Goal: Task Accomplishment & Management: Use online tool/utility

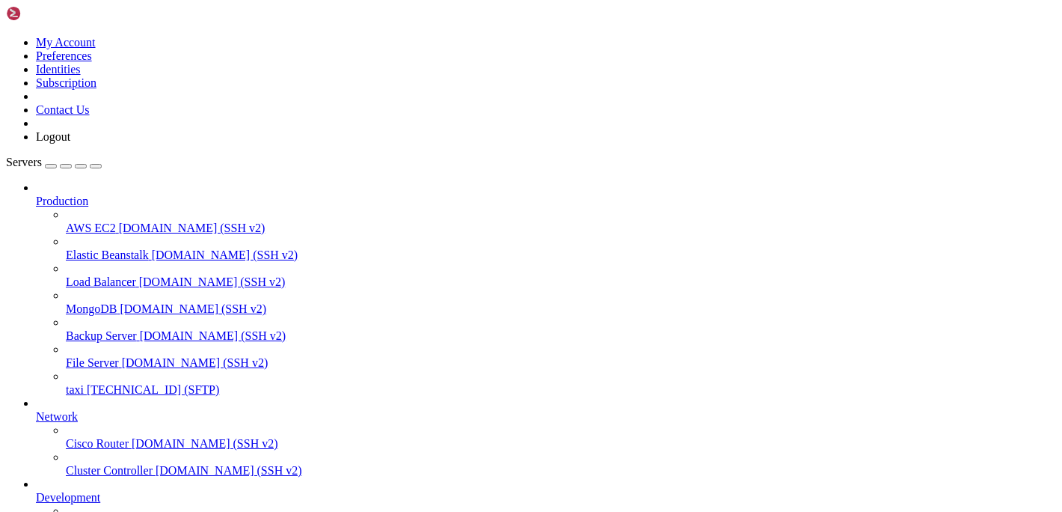
type input "/var/www/html/admin/resources/views/foods"
type input "Restaurant"
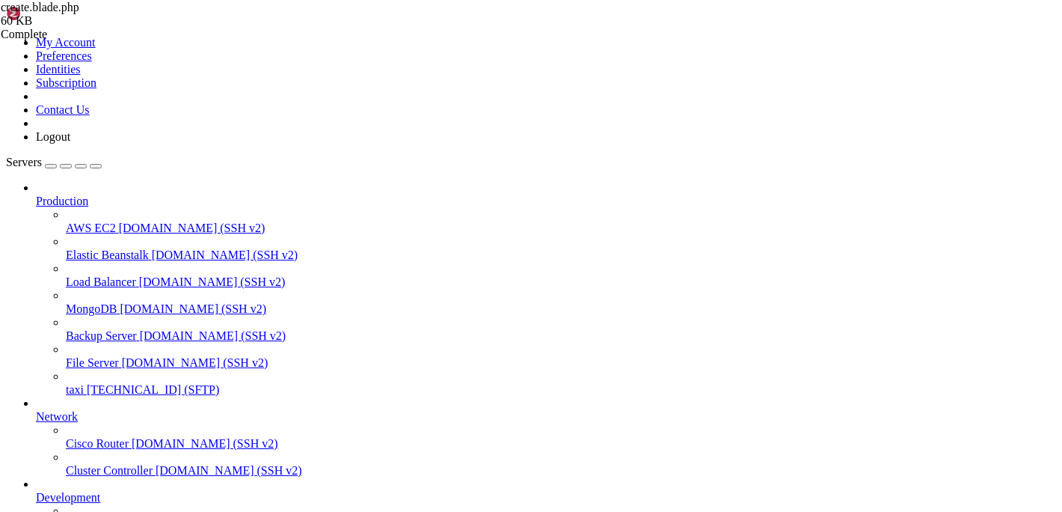
drag, startPoint x: 479, startPoint y: 375, endPoint x: 366, endPoint y: 259, distance: 162.4
type textarea "<div class="form-group row width-50"> <label class="col-3 control-label">{{ tra…"
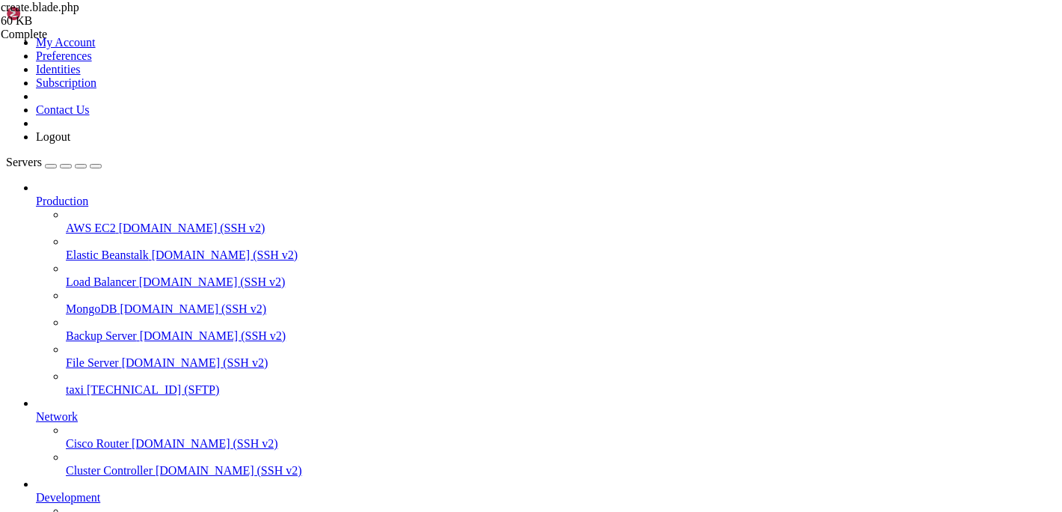
type input "/var/www/html/admin/app/Http/Controllers"
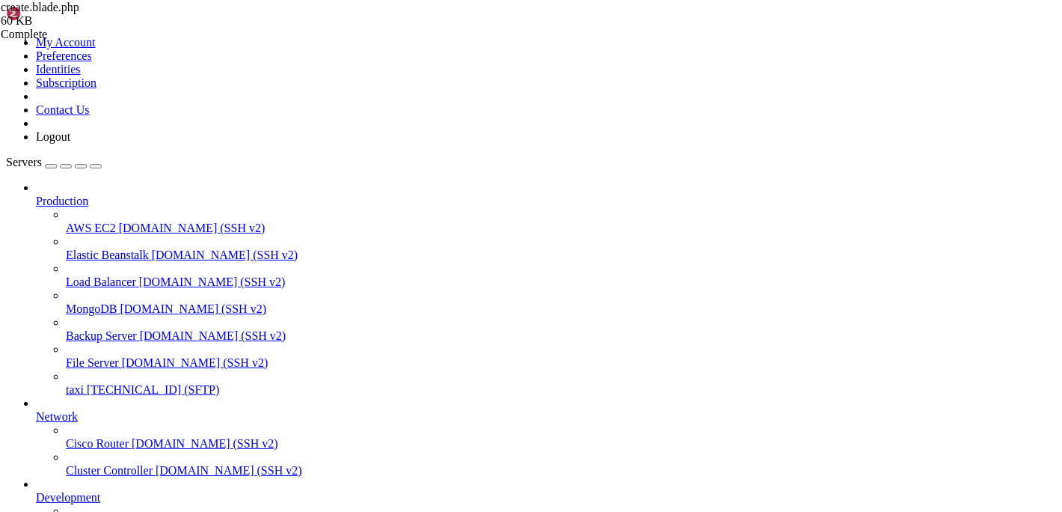
scroll to position [562, 0]
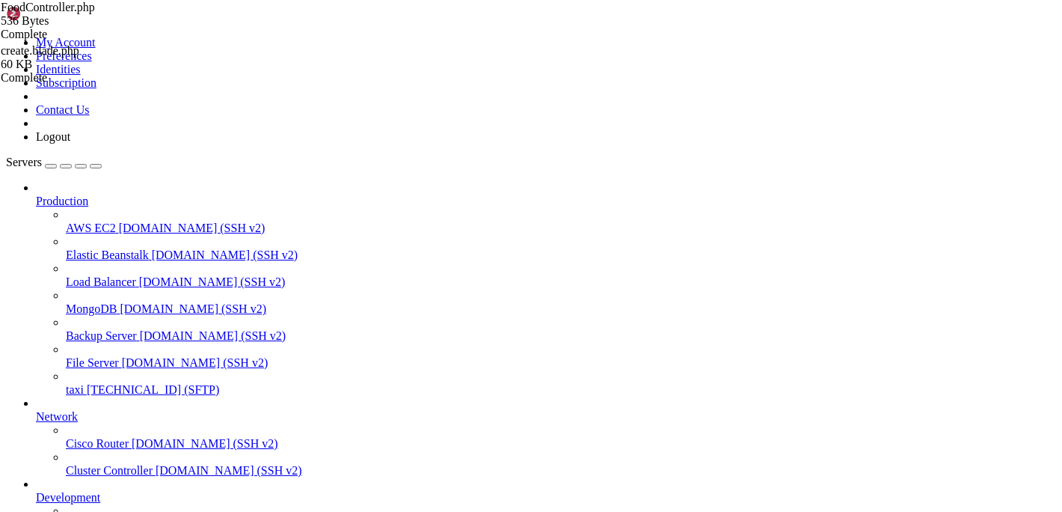
type textarea "}"
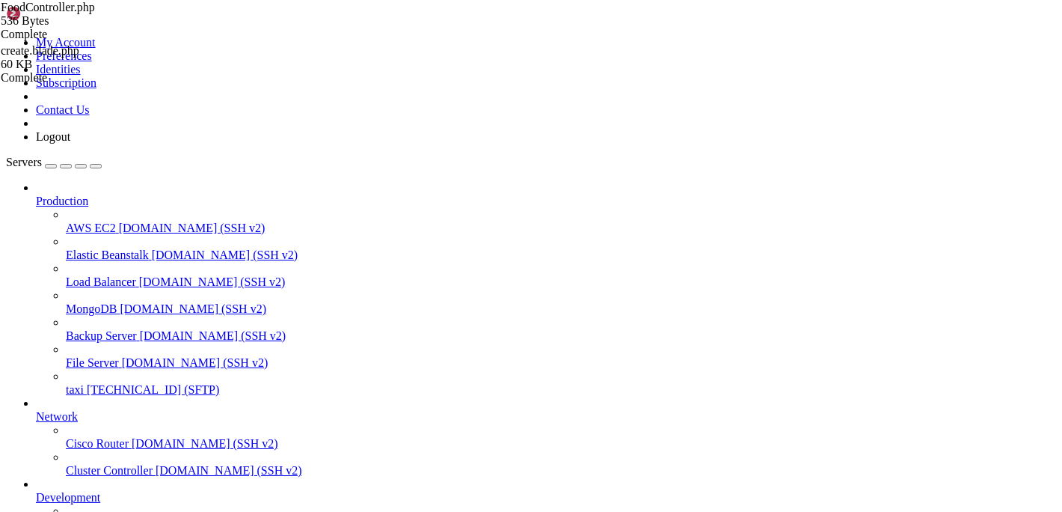
drag, startPoint x: 752, startPoint y: 50, endPoint x: 346, endPoint y: 55, distance: 406.2
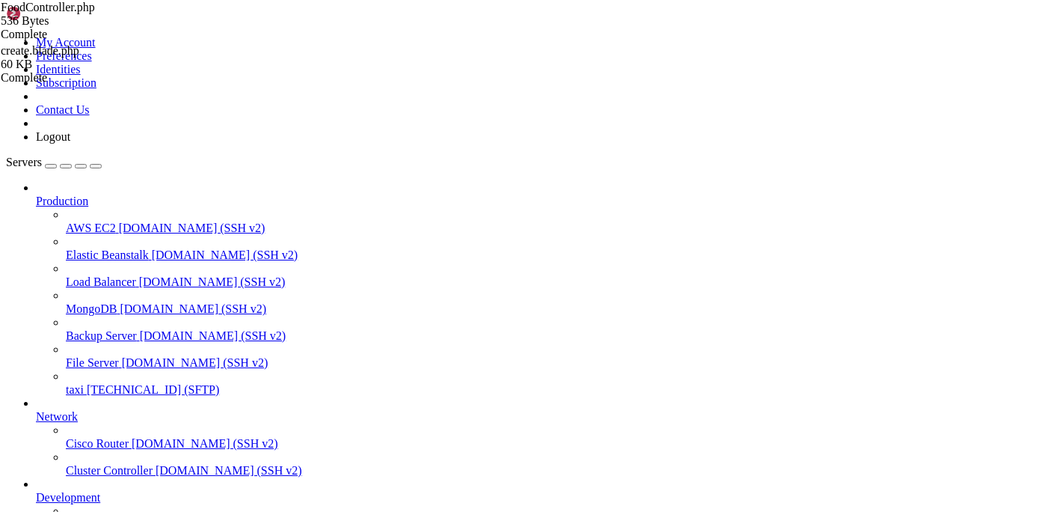
type input "/var/www/html/admin/resources/views/foods"
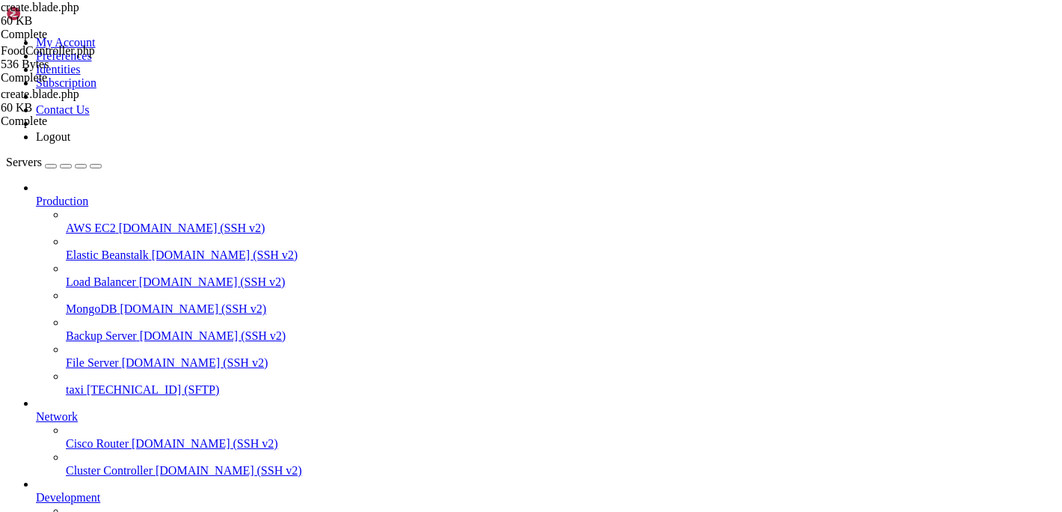
scroll to position [4791, 0]
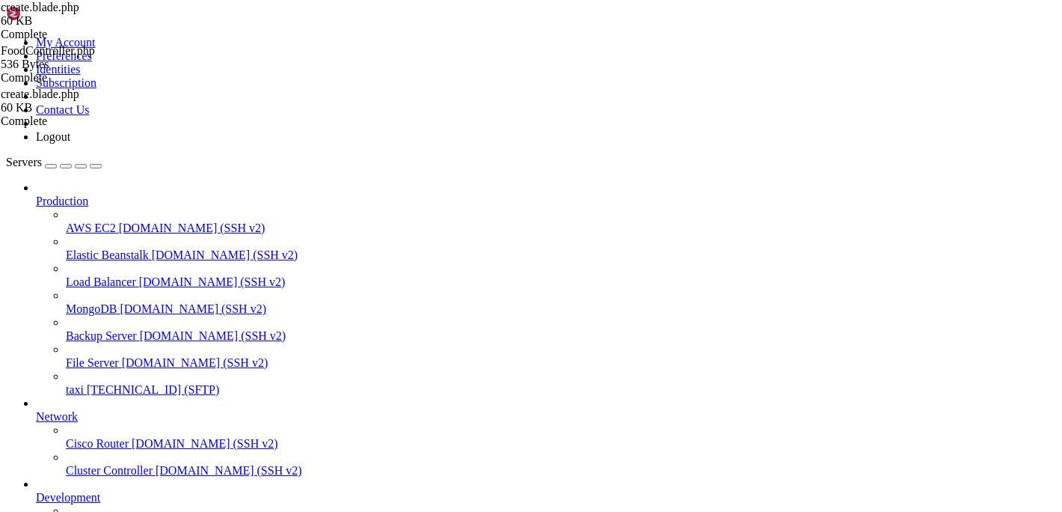
scroll to position [6646, 0]
type input "dispric"
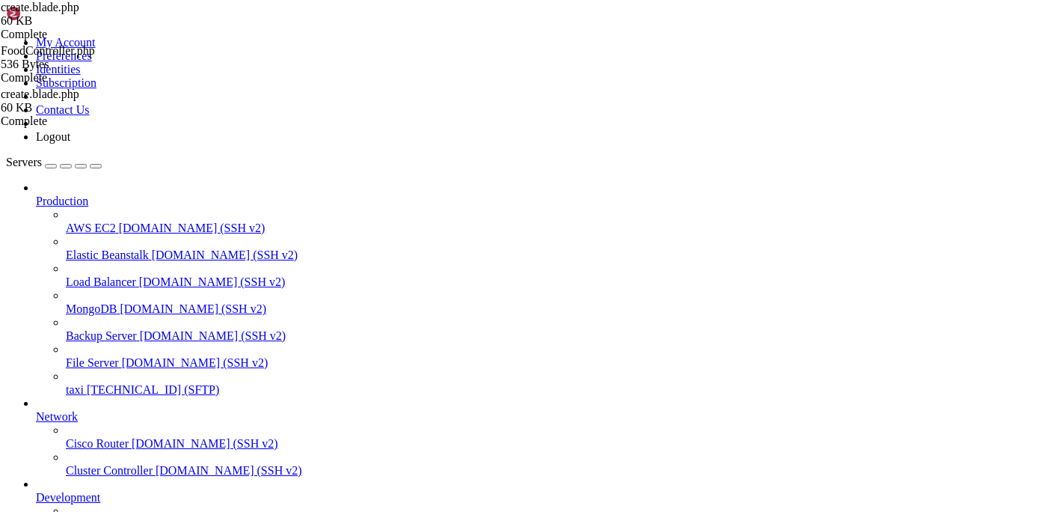
drag, startPoint x: 600, startPoint y: 284, endPoint x: 427, endPoint y: 284, distance: 172.8
drag, startPoint x: 589, startPoint y: 288, endPoint x: 428, endPoint y: 286, distance: 160.8
paste textarea "discount"
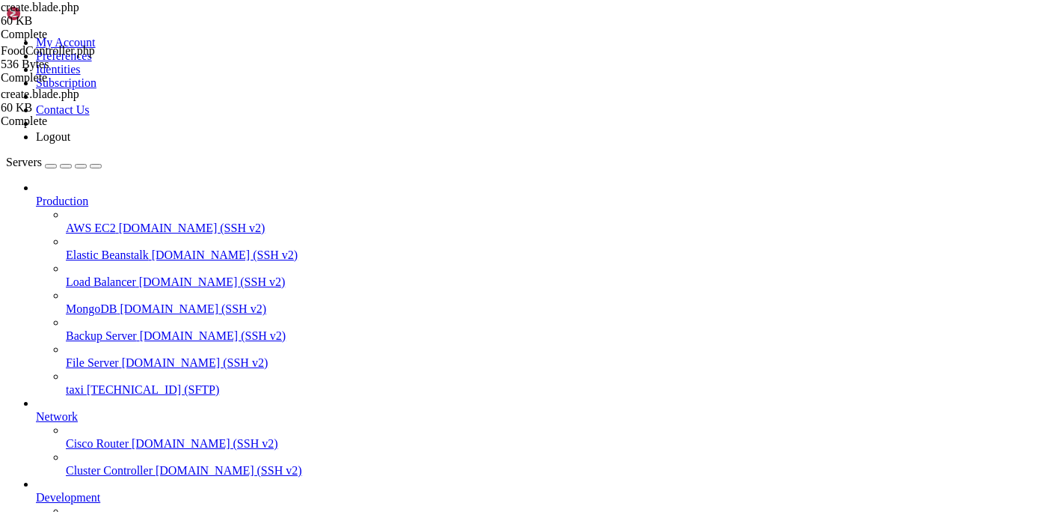
type textarea "'disPrice': discount.toString(),"
drag, startPoint x: 479, startPoint y: 47, endPoint x: 346, endPoint y: 51, distance: 133.9
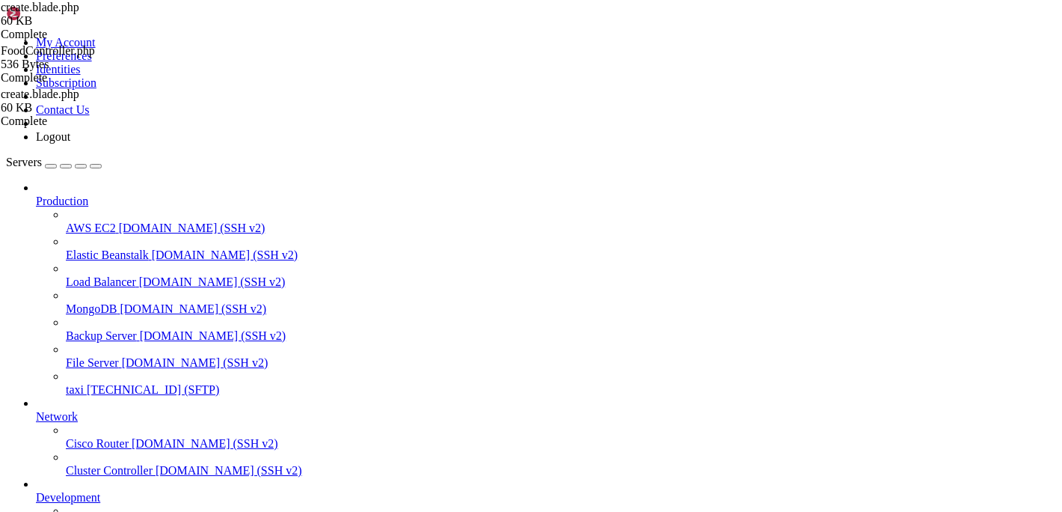
type input "/var/www/html/admin/routes"
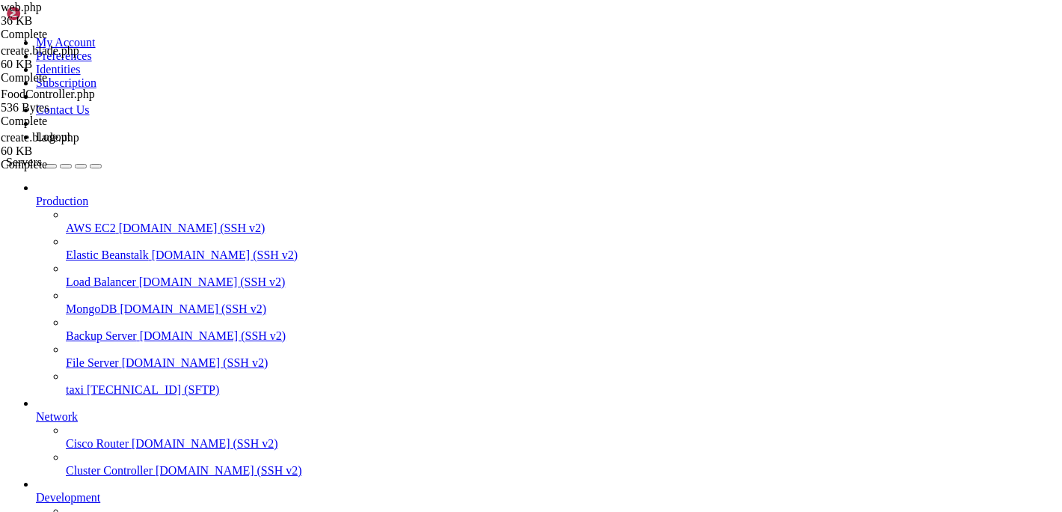
type textarea "<?php"
type input "foods"
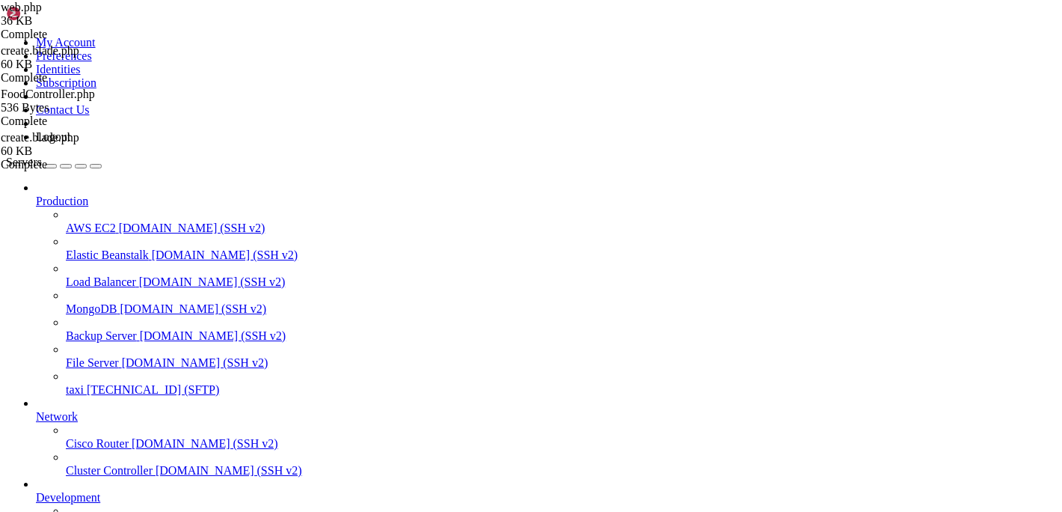
drag, startPoint x: 565, startPoint y: 53, endPoint x: 314, endPoint y: 52, distance: 251.3
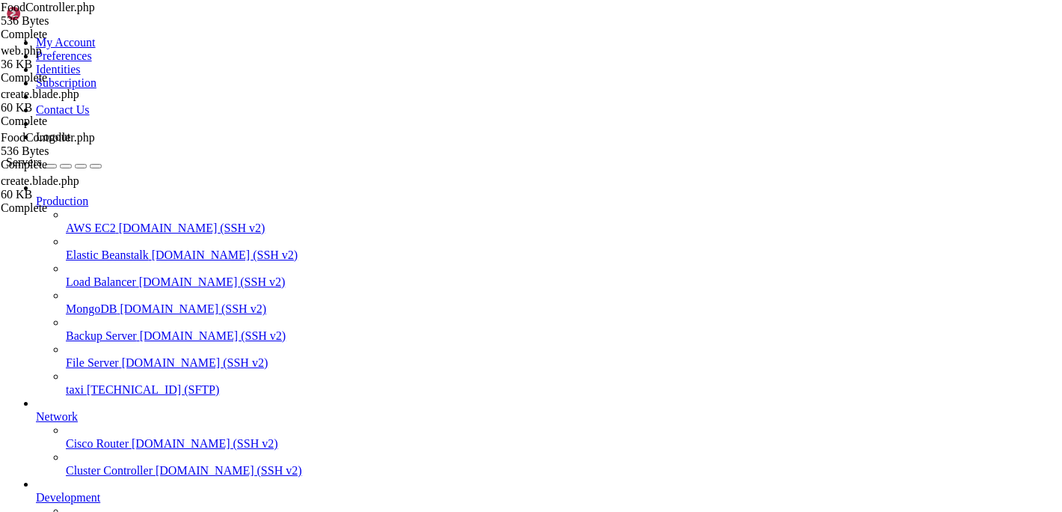
drag, startPoint x: 622, startPoint y: 58, endPoint x: 346, endPoint y: 53, distance: 275.3
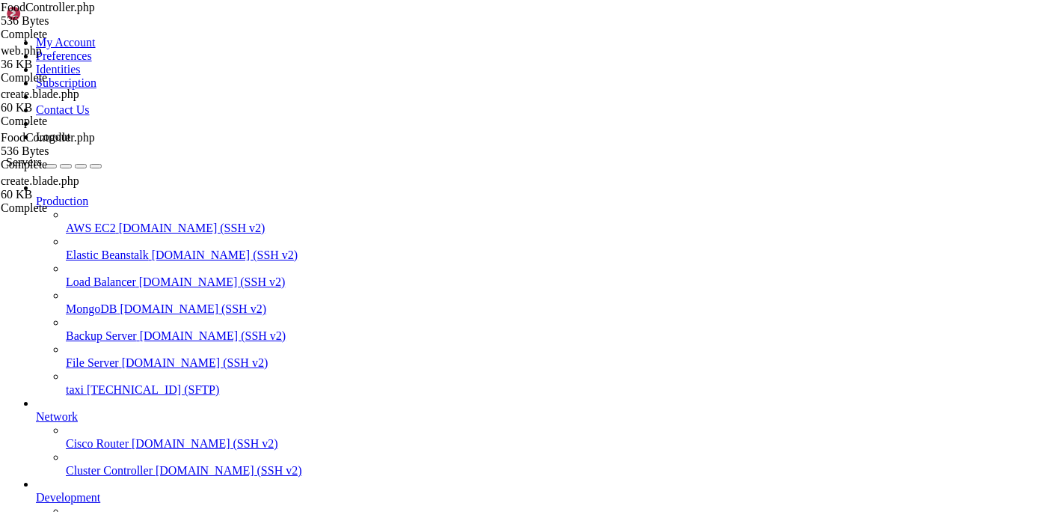
scroll to position [0, 0]
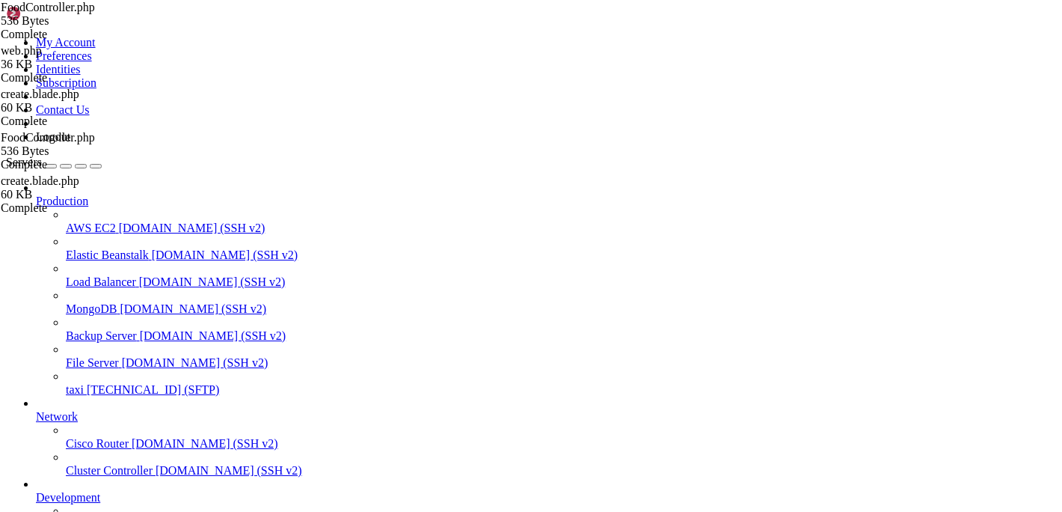
type input "/var/www/html/admin/resources/views/foods"
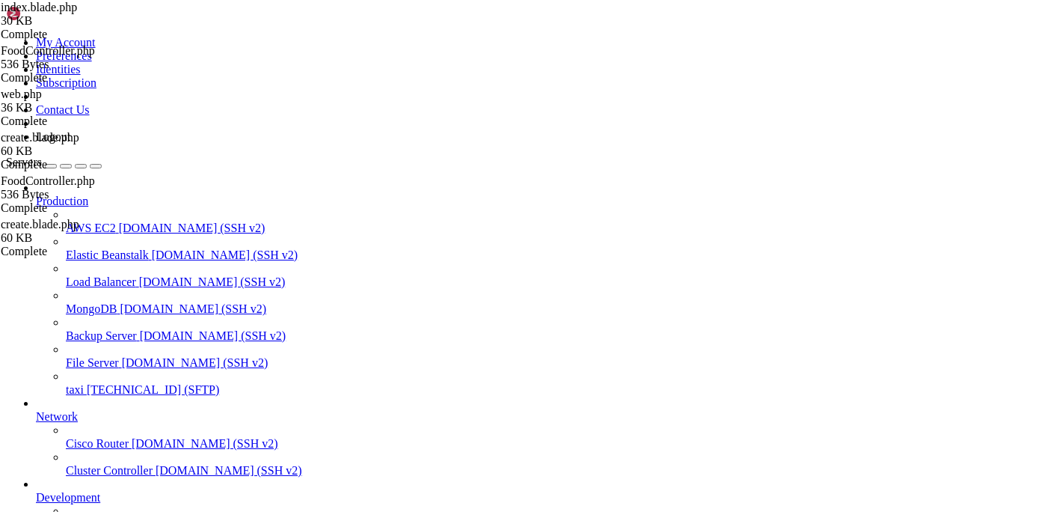
type input "f"
type input "Restur"
drag, startPoint x: 515, startPoint y: 52, endPoint x: 343, endPoint y: 48, distance: 171.3
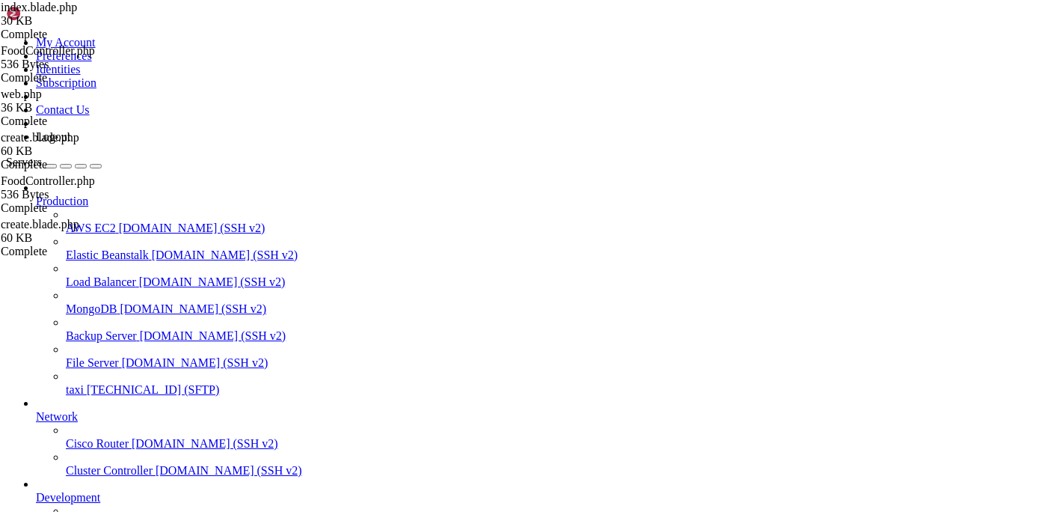
scroll to position [98, 0]
type input "/var/www/html/admin/routes"
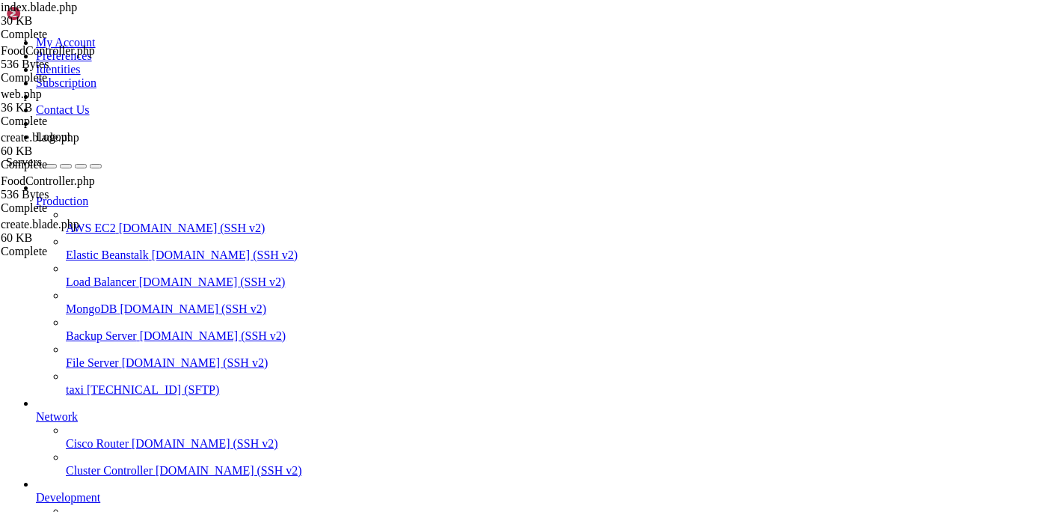
type input "foods"
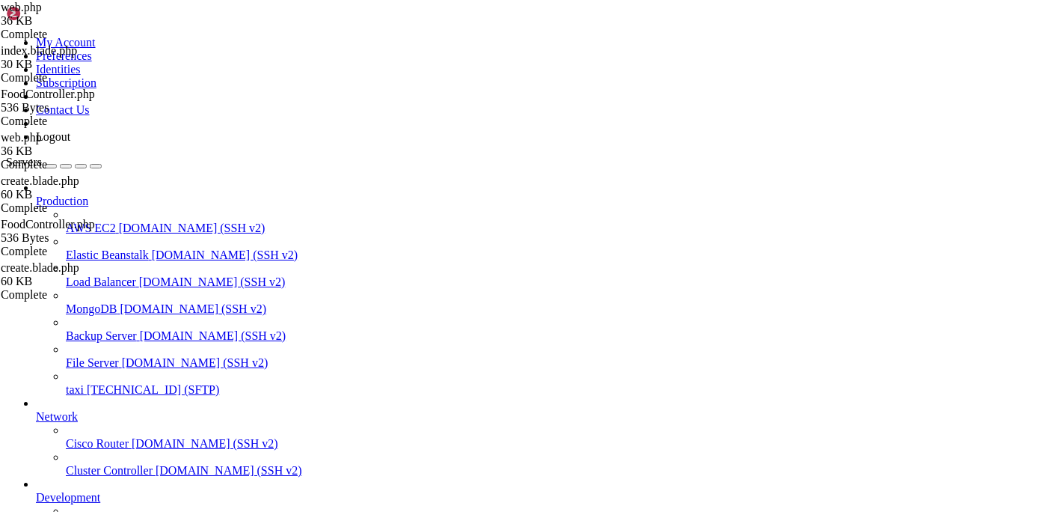
type textarea "Route::get('/foods', [App\Http\Controllers\FoodController::class, 'index'])->na…"
drag, startPoint x: 464, startPoint y: 258, endPoint x: 855, endPoint y: 301, distance: 393.5
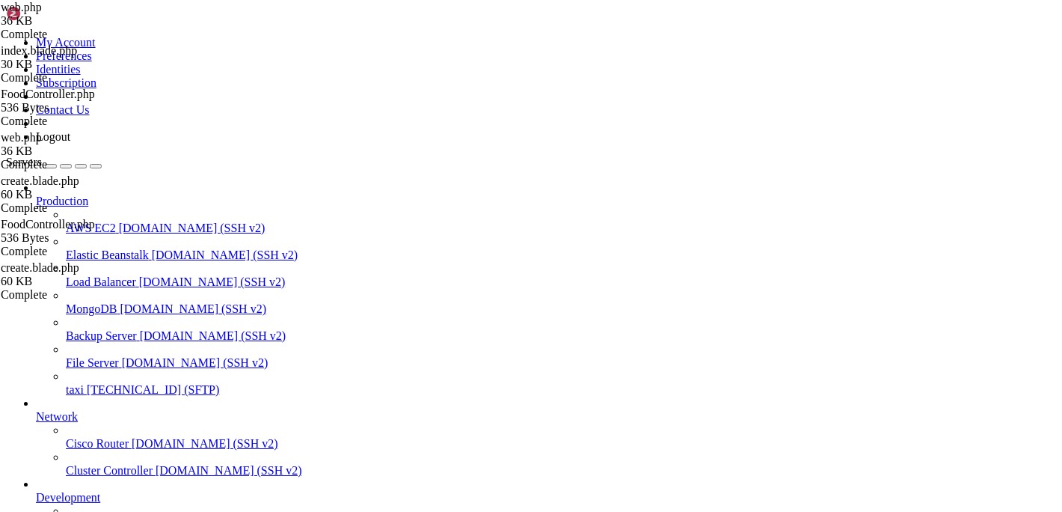
drag, startPoint x: 394, startPoint y: 46, endPoint x: 349, endPoint y: 43, distance: 45.7
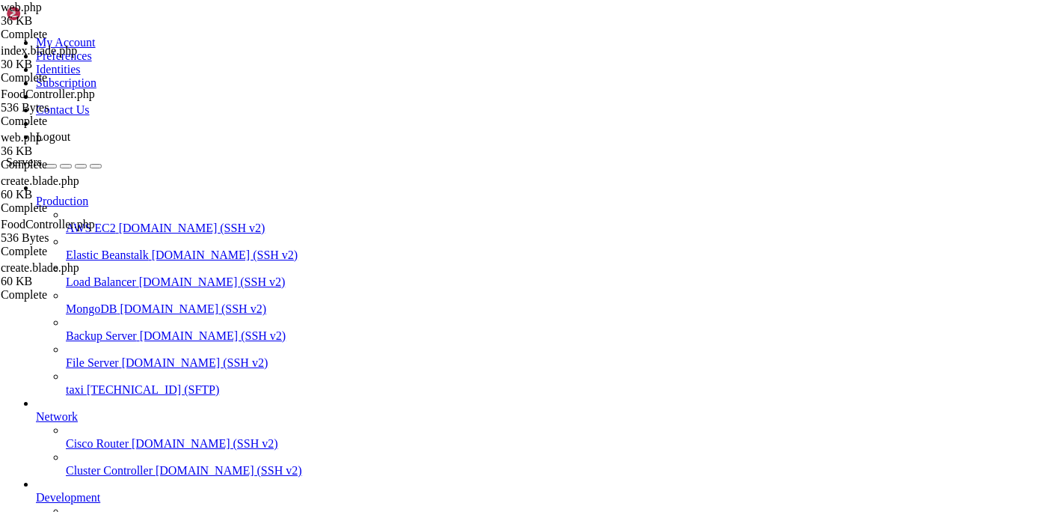
paste input "esources/views/food"
type input "/var/www/html/admin/resources/views/foods"
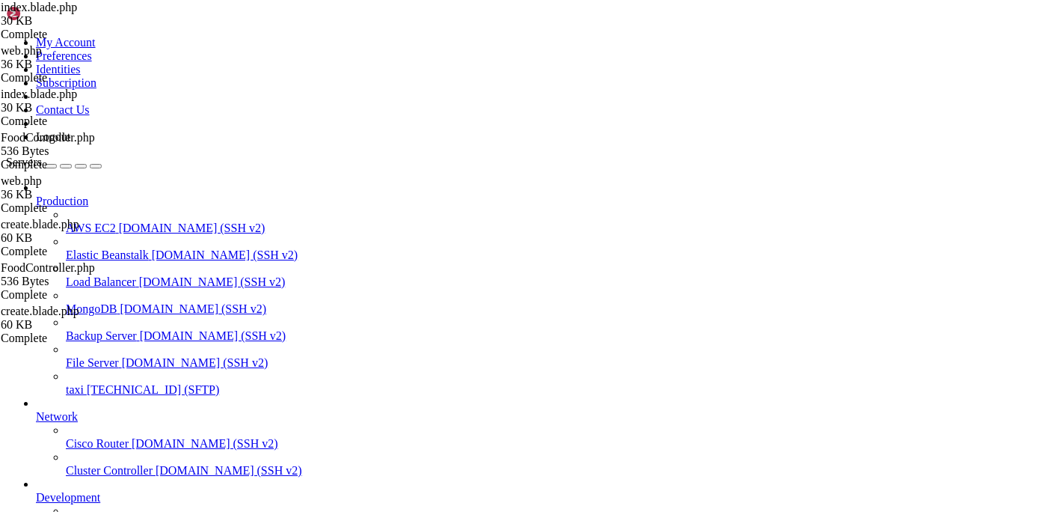
scroll to position [0, 0]
drag, startPoint x: 586, startPoint y: 269, endPoint x: 569, endPoint y: -84, distance: 352.7
type textarea "<div class="col-md-7 align-self-center">"
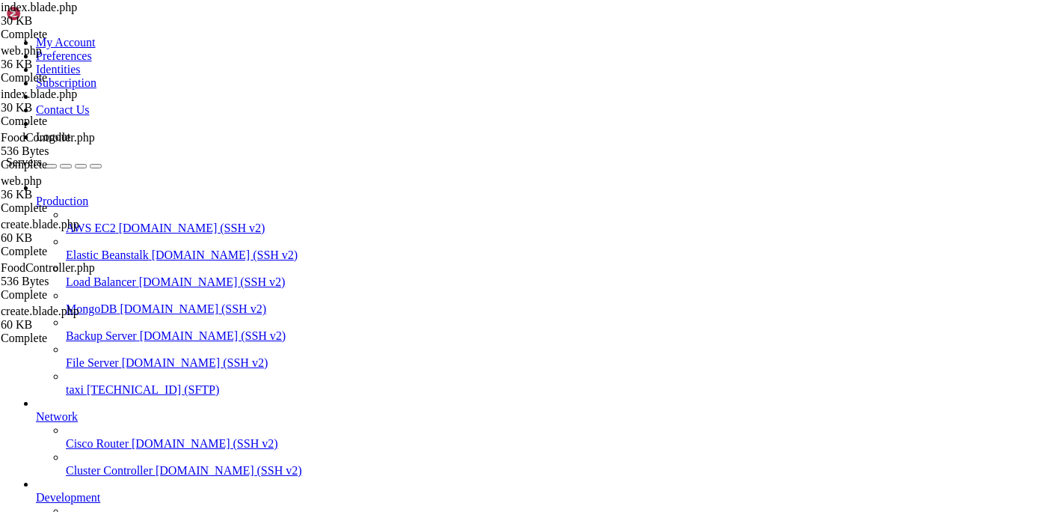
type input "F"
type input "l"
type input "optio"
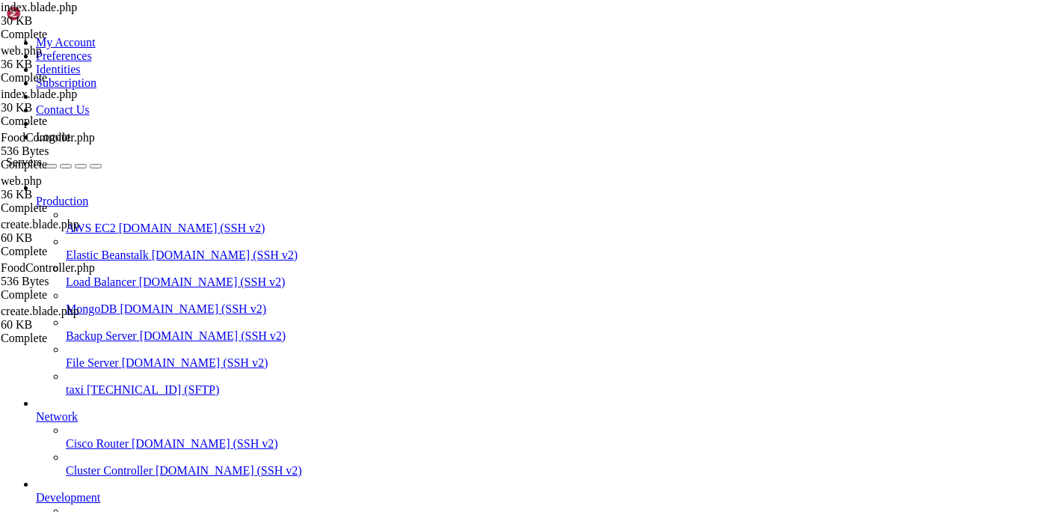
drag, startPoint x: 518, startPoint y: 282, endPoint x: 541, endPoint y: 399, distance: 118.8
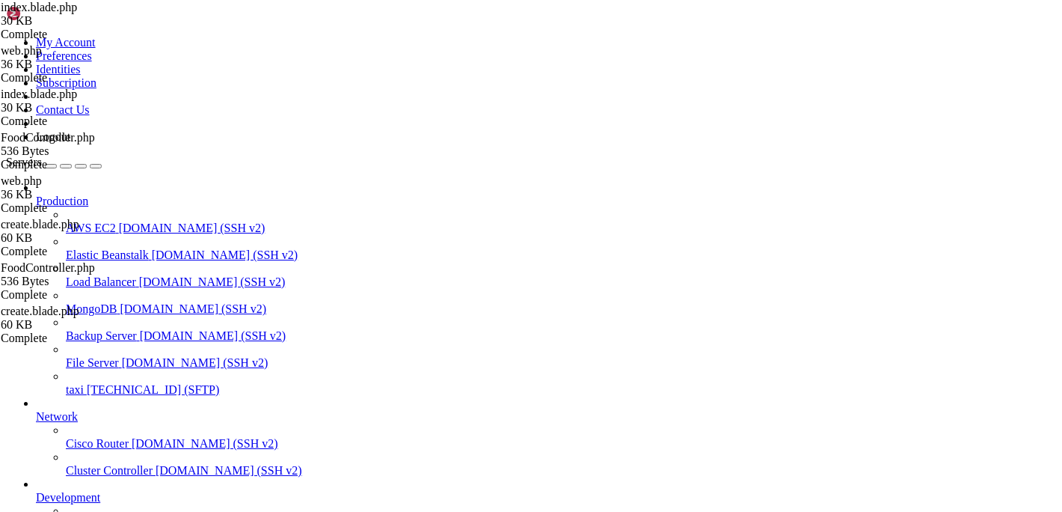
type textarea "<option value="" selected>{{trans("lang.category_plural")}}</option> </select>"
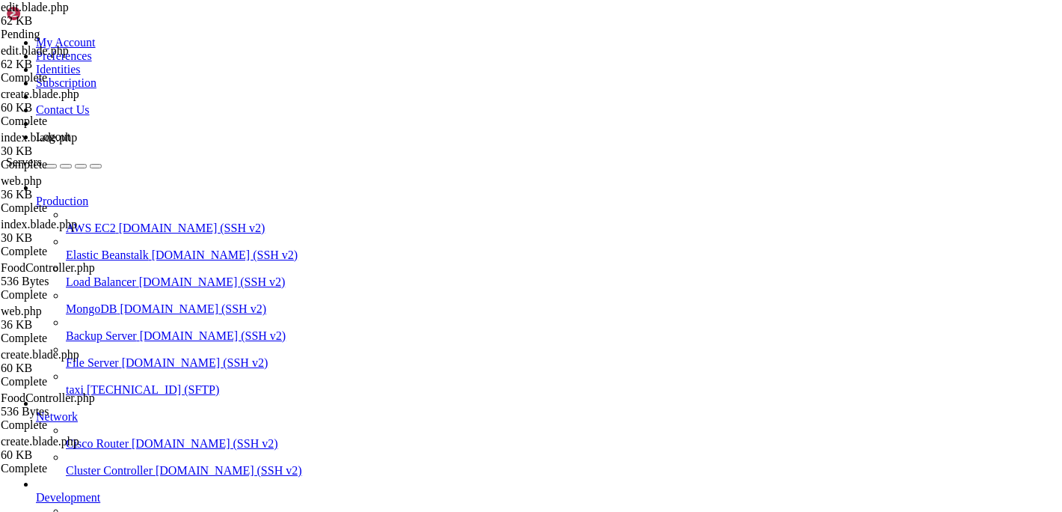
type textarea "<li class="breadcrumb-item"><a href="{!! route('foods') !!}">{{ trans('[DOMAIN_…"
type input "restaurant"
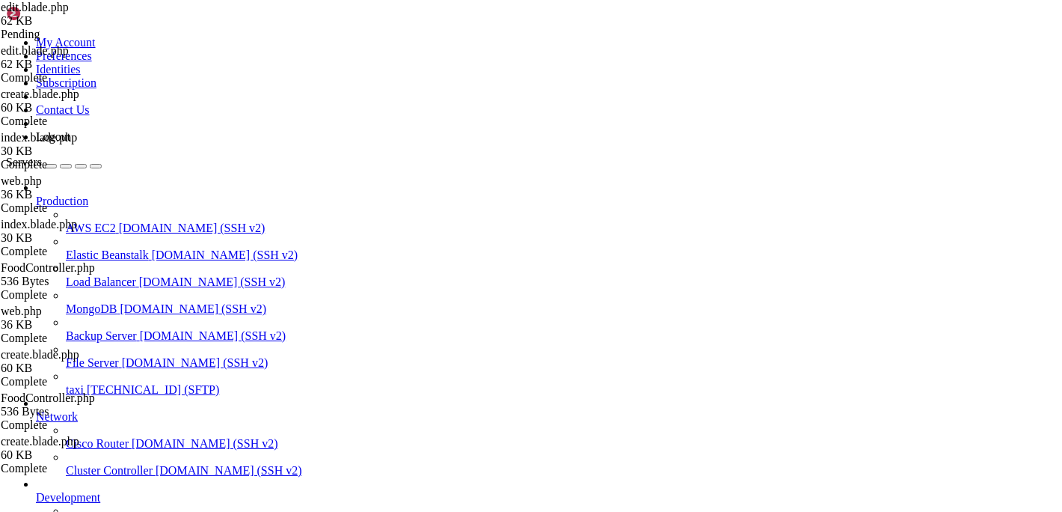
scroll to position [482, 0]
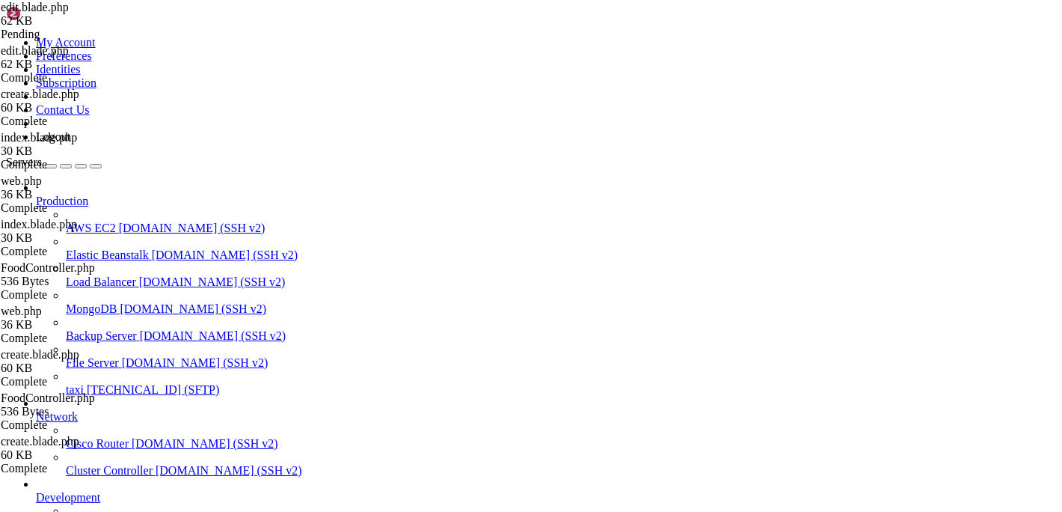
type textarea "})"
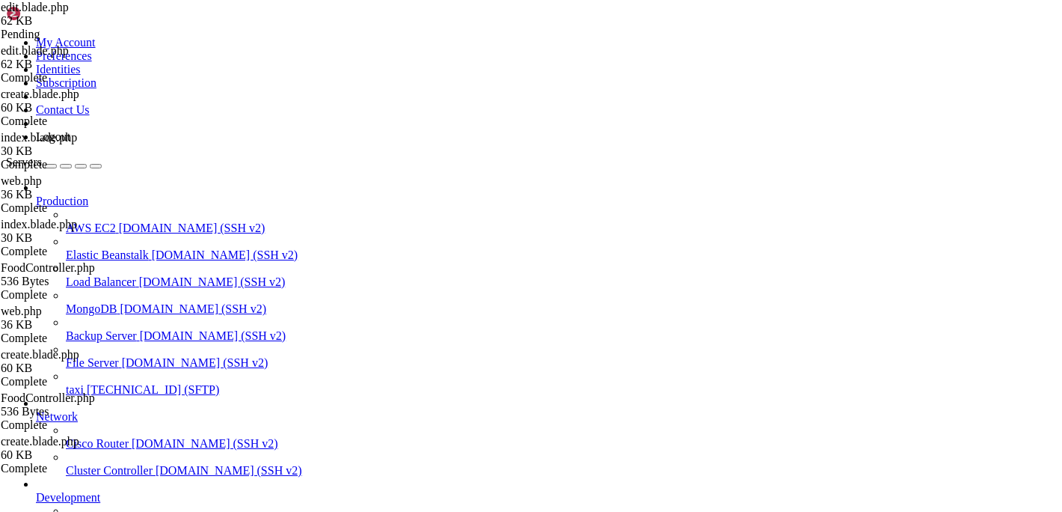
type input "optio"
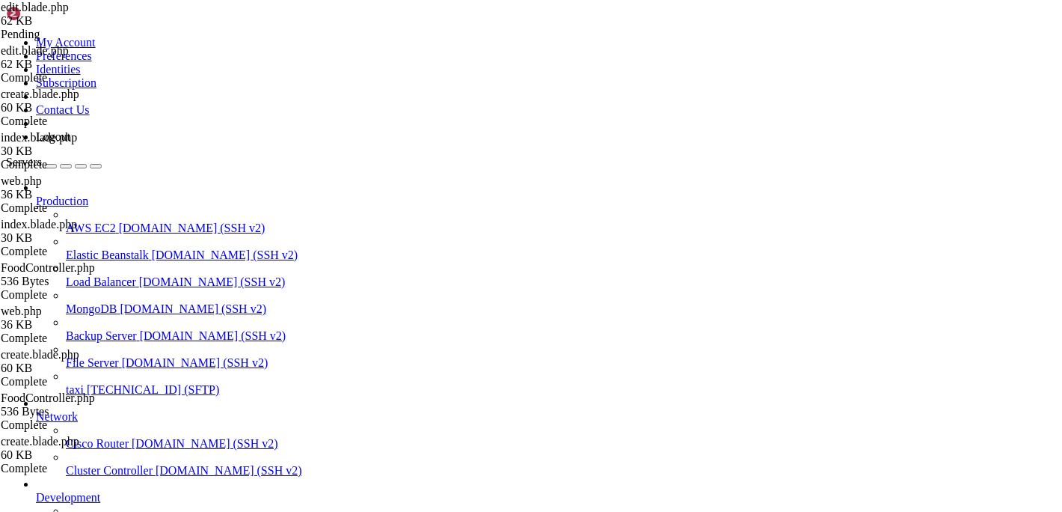
drag, startPoint x: 487, startPoint y: 316, endPoint x: 309, endPoint y: 234, distance: 195.8
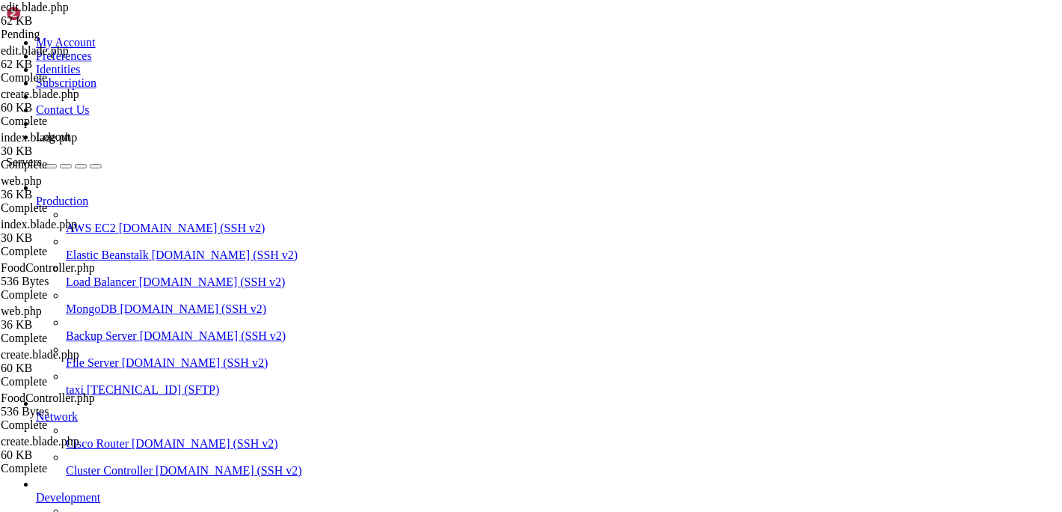
drag, startPoint x: 512, startPoint y: 482, endPoint x: 479, endPoint y: 433, distance: 58.9
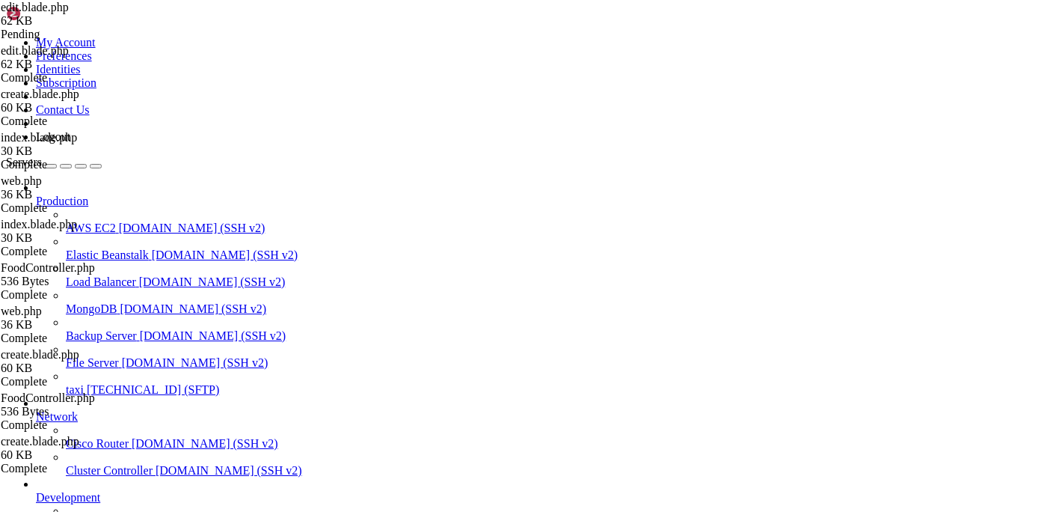
drag, startPoint x: 523, startPoint y: 488, endPoint x: 374, endPoint y: 210, distance: 314.9
type textarea "</div> <div class="form-group row width-50 food_restaurant_div">"
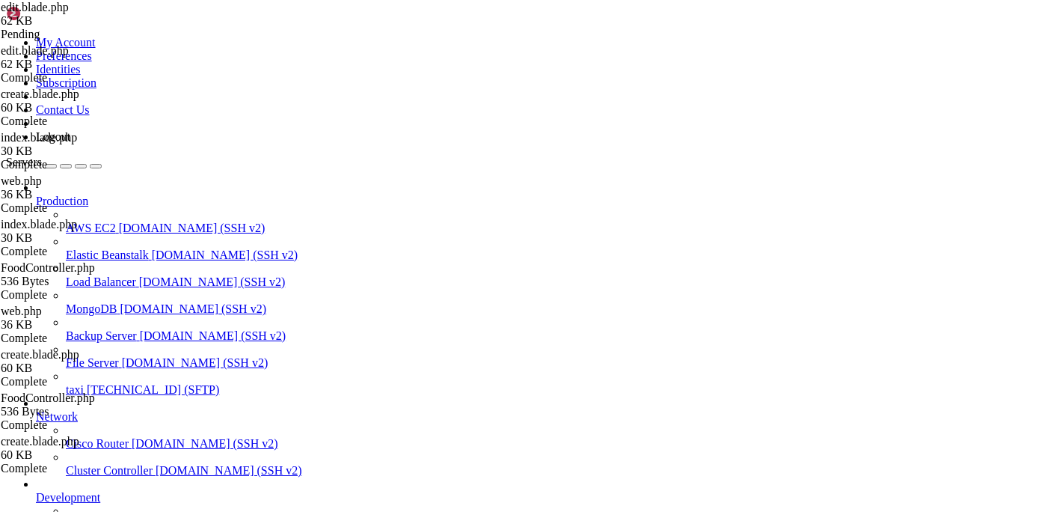
scroll to position [0, 8228]
paste input "firebase.firestore"
type input "firebase.firestore"
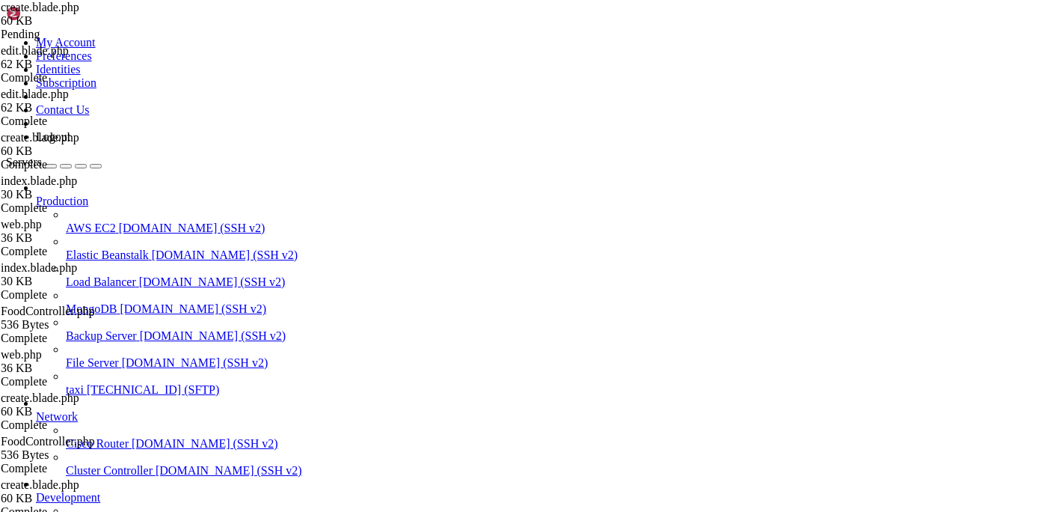
scroll to position [2720, 0]
type input "firebase.firestore"
drag, startPoint x: 363, startPoint y: 70, endPoint x: 373, endPoint y: 431, distance: 360.7
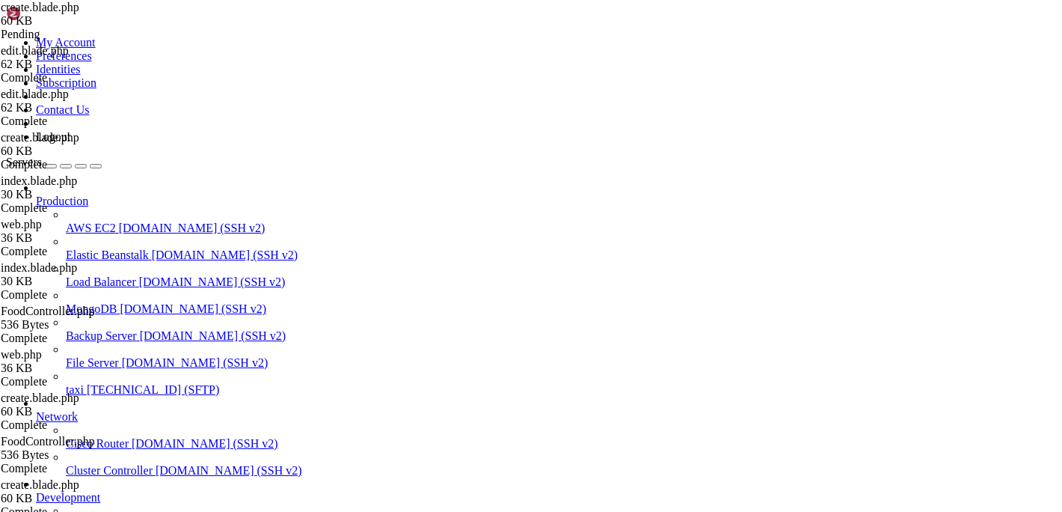
type textarea "var photo_remove = $(this).attr('data-img');"
paste input "(document).ready(function()"
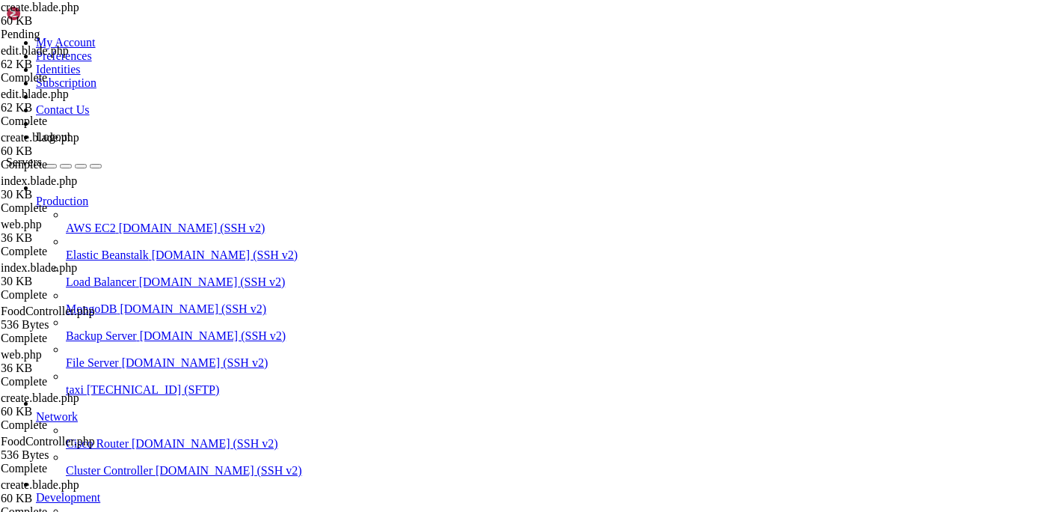
type input "(document).ready(function()"
type textarea "$(document).ready(function() {"
paste textarea
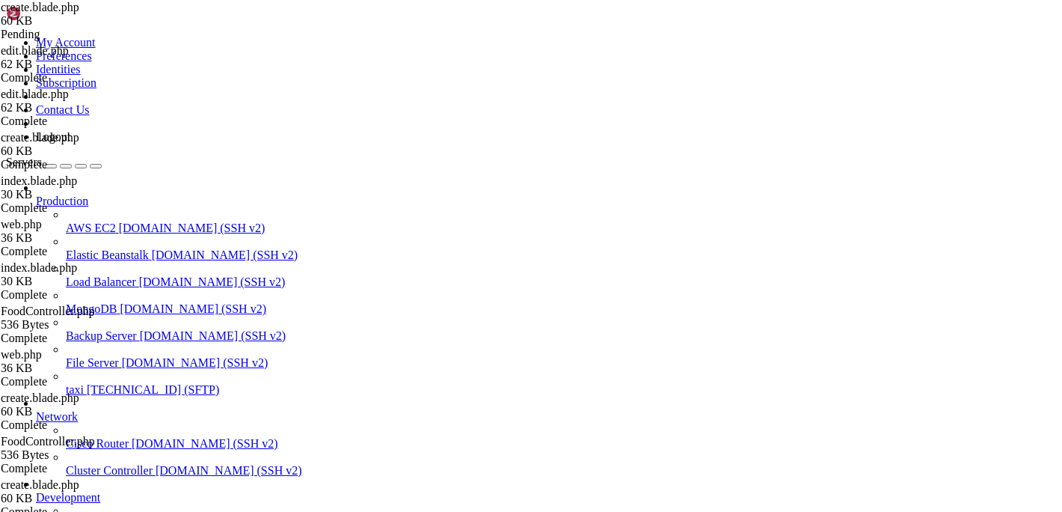
scroll to position [3442, 0]
drag, startPoint x: 345, startPoint y: 228, endPoint x: 337, endPoint y: 471, distance: 243.2
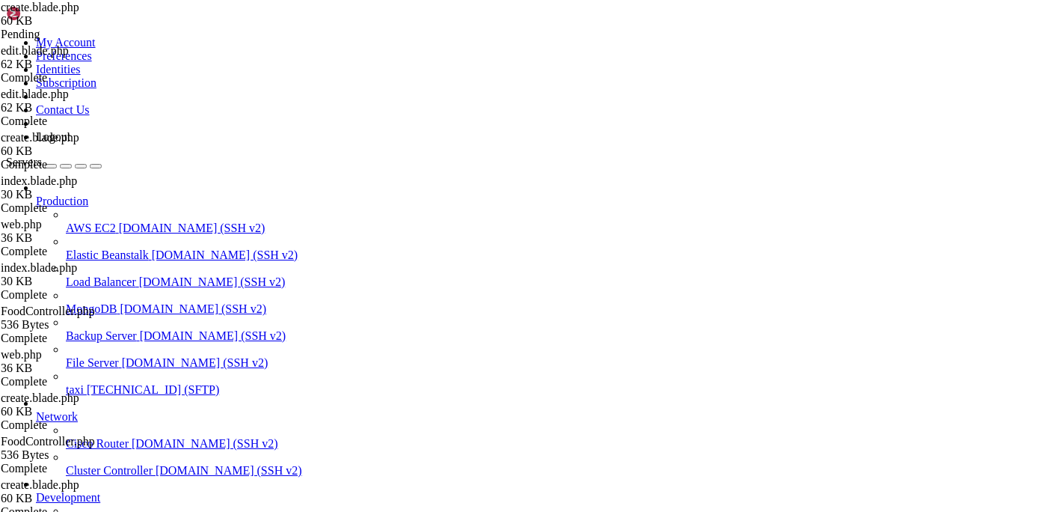
type textarea "}); });"
type textarea "$(document).ready(function() {"
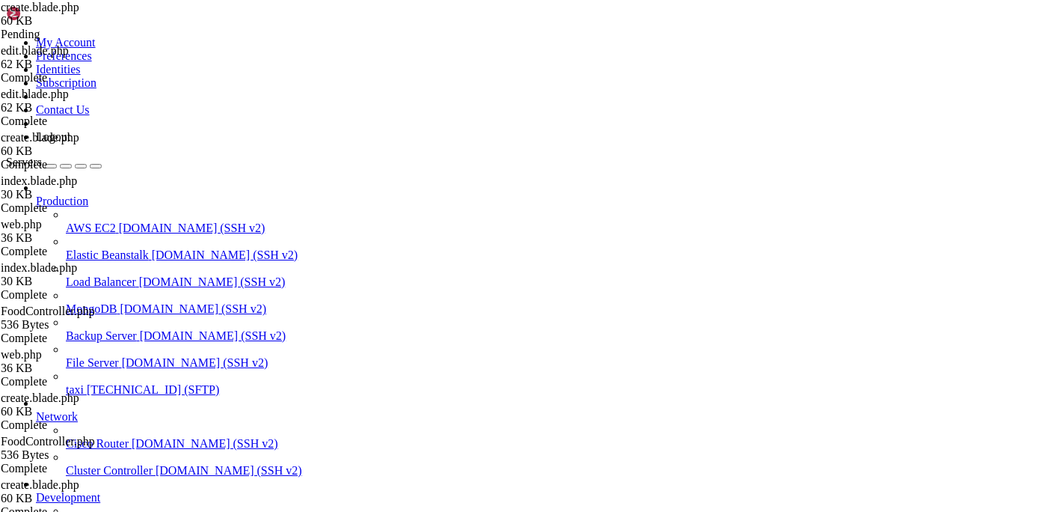
paste input "database.collection('vendors').orderBy"
type input "database.collection('vendors').orderBy"
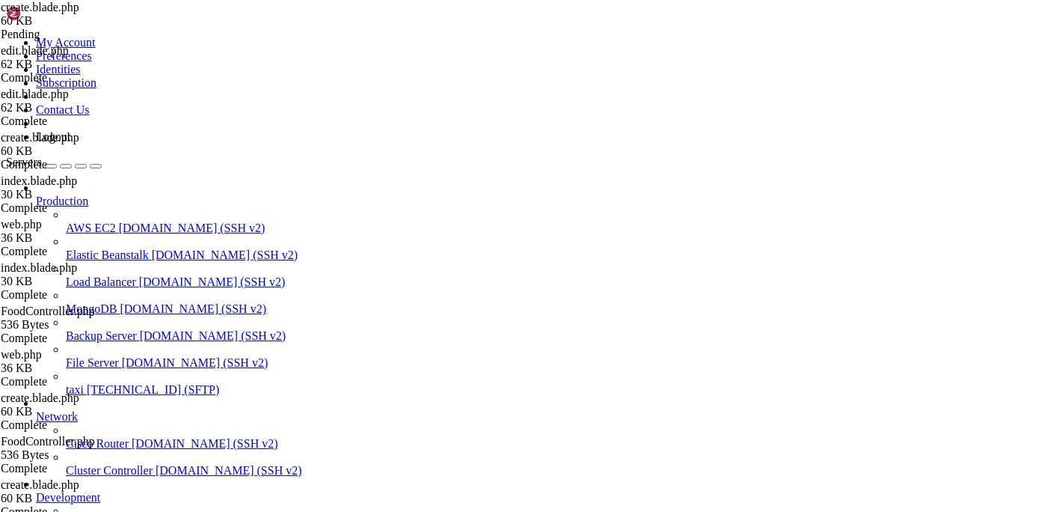
drag, startPoint x: 301, startPoint y: 425, endPoint x: 290, endPoint y: 227, distance: 198.5
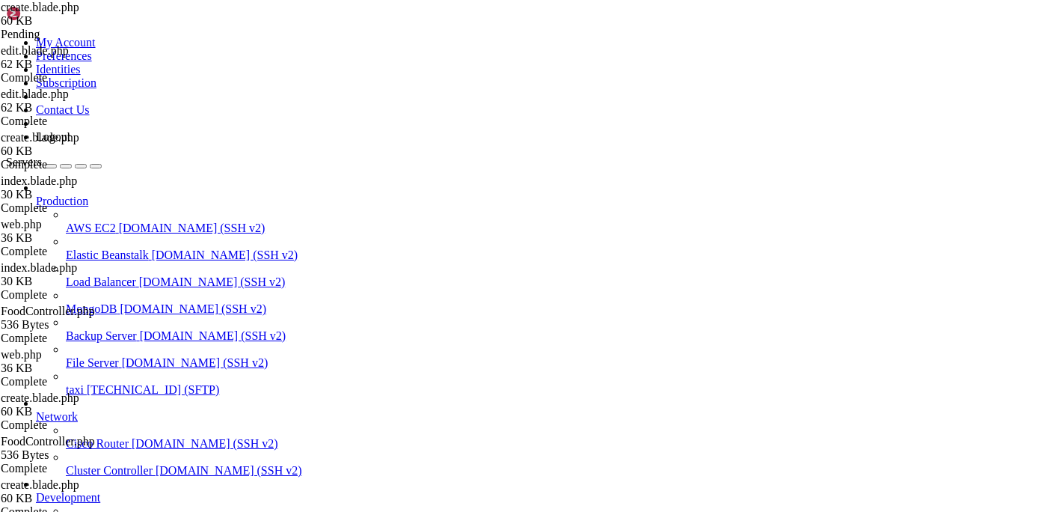
drag, startPoint x: 322, startPoint y: 425, endPoint x: 304, endPoint y: 228, distance: 197.5
type textarea "database.collection('vendors').orderBy('title', 'asc').get().then(async functio…"
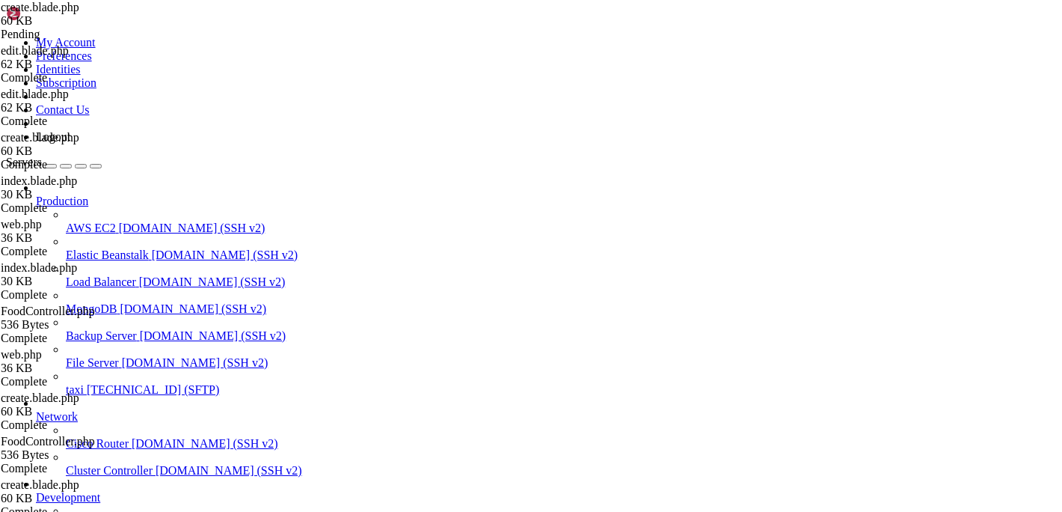
paste textarea "});"
drag, startPoint x: 274, startPoint y: 125, endPoint x: 553, endPoint y: 375, distance: 374.5
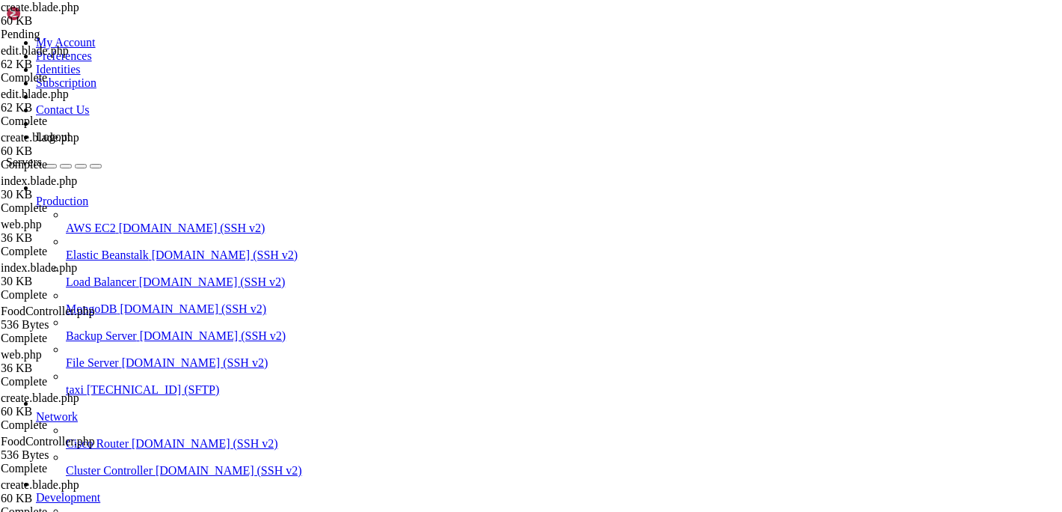
scroll to position [3444, 0]
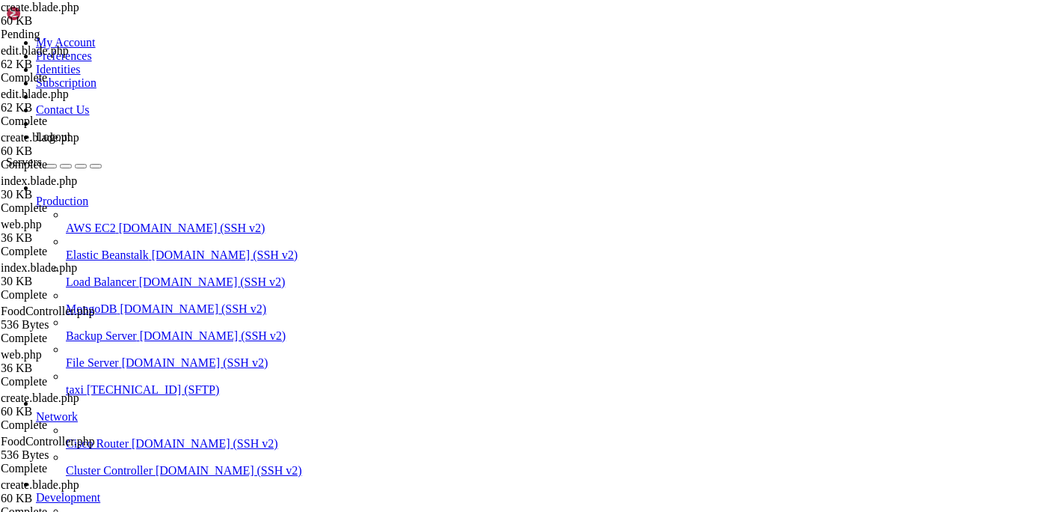
type textarea "$(document).ready(function() { database.collection('vendors').orderBy('title', …"
type textarea "@extends('[DOMAIN_NAME]')"
click at [1, 13] on icon at bounding box center [1, 7] width 0 height 13
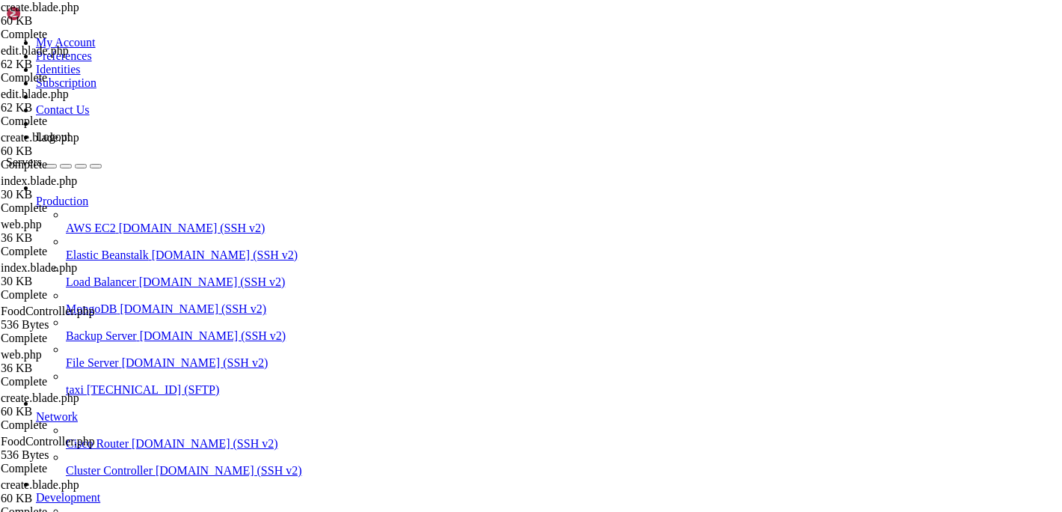
click at [79, 13] on span "create.blade.php" at bounding box center [40, 7] width 79 height 13
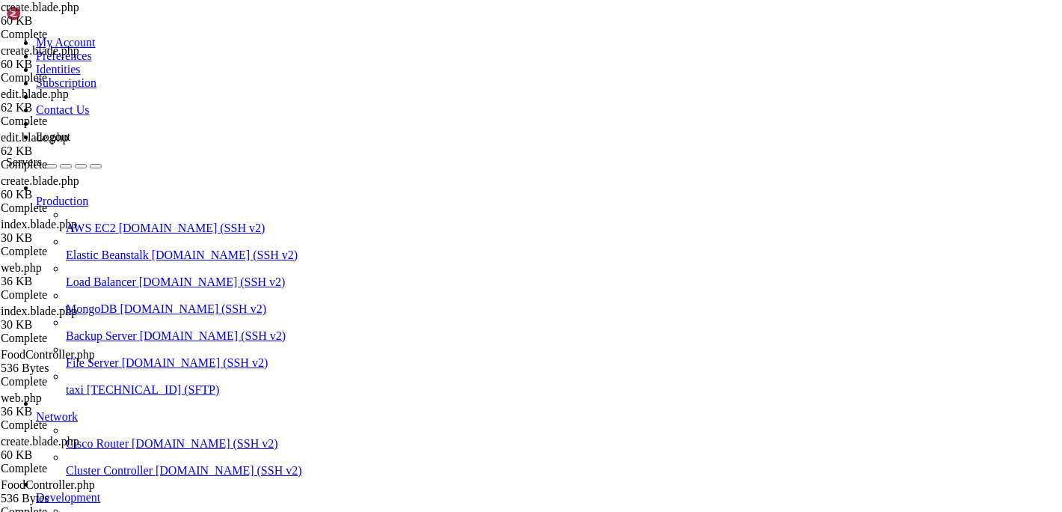
type textarea "@extends('[DOMAIN_NAME]')"
type input "reaDY"
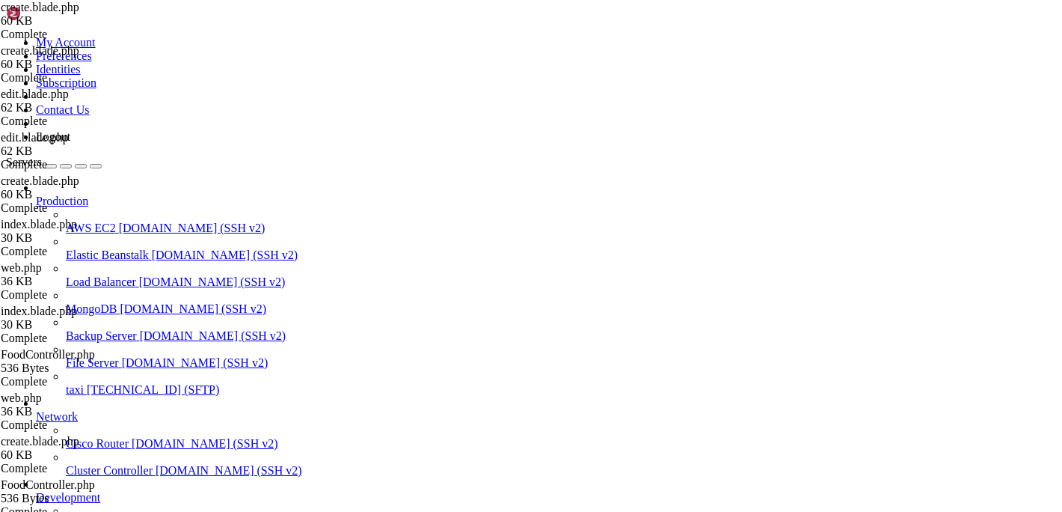
paste textarea "async function checkDocumentAndPlan(vendorId"
type textarea "async function checkDocumentAndPlan(vendorId) {"
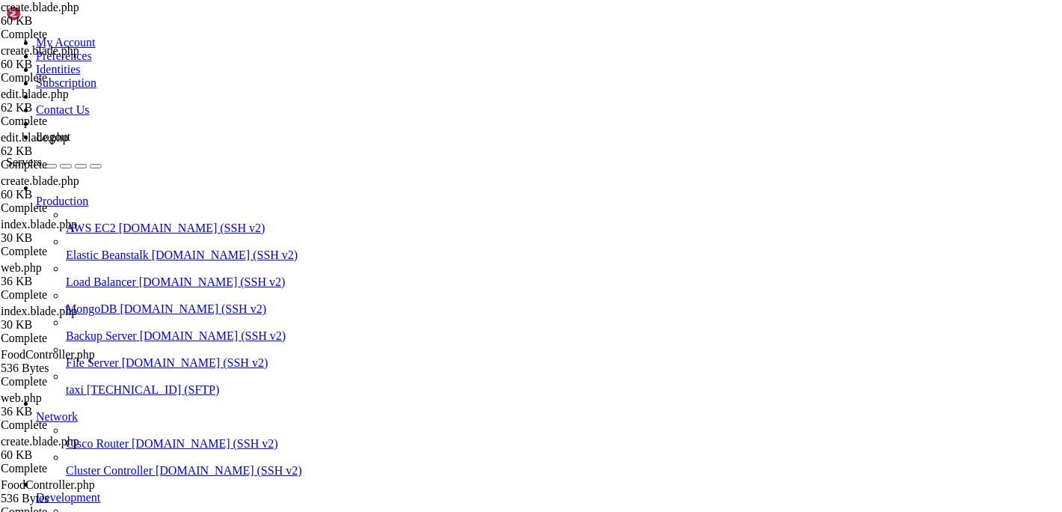
type textarea "@extends('[DOMAIN_NAME]')"
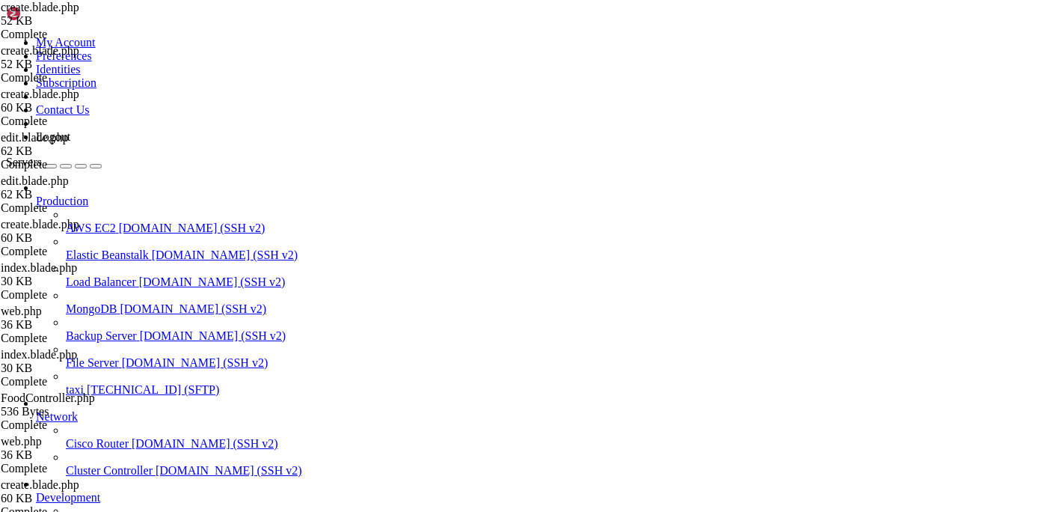
type textarea "<div class="restaurant_payout_create-inner">"
paste textarea
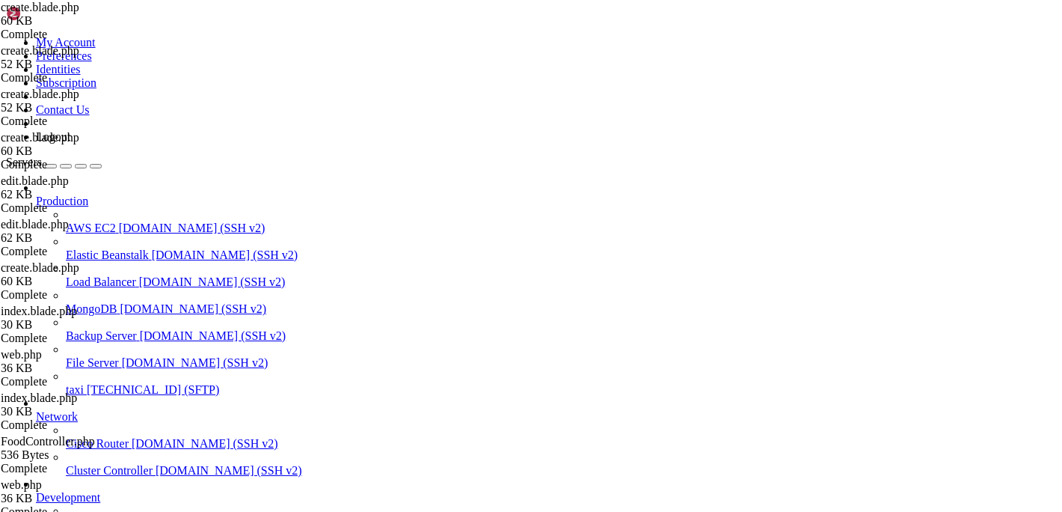
scroll to position [12179, 0]
type textarea "@endsection"
paste textarea
type textarea "@endsection"
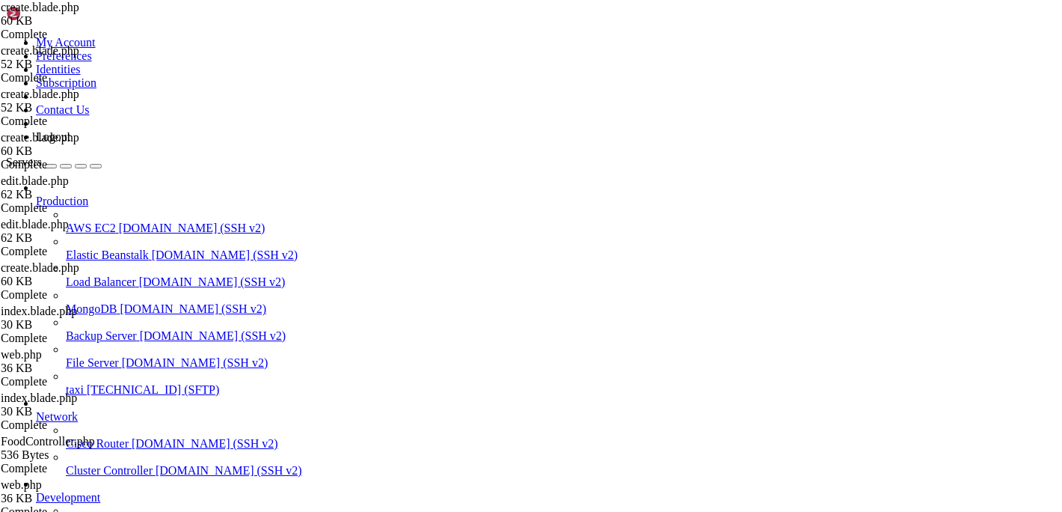
type input "dispr"
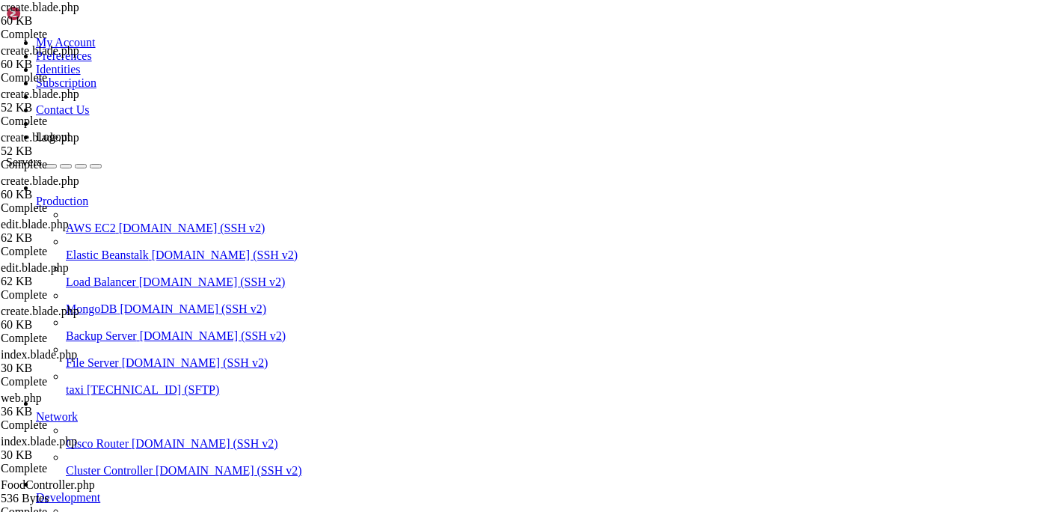
paste textarea "price"
type textarea "'disPrice': price.toString(),"
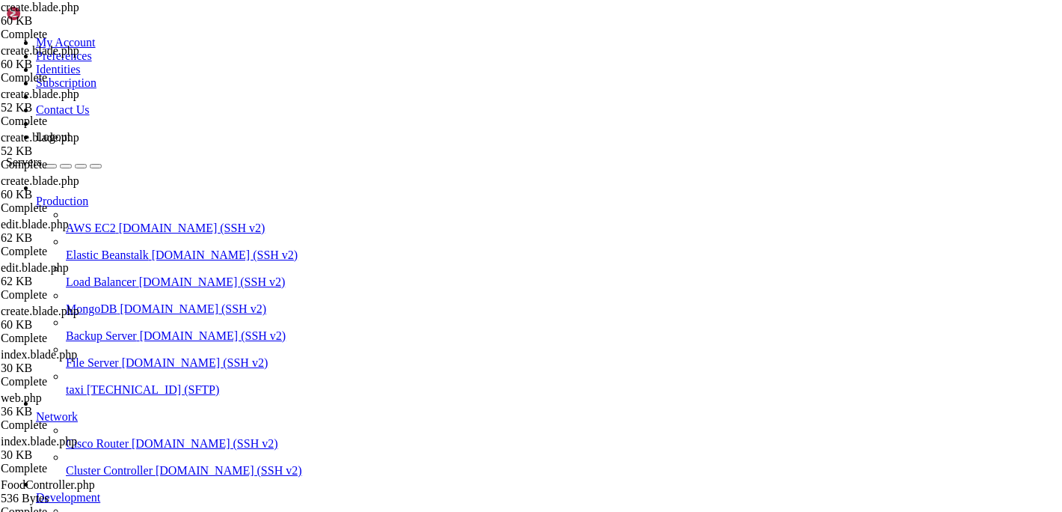
type input "p"
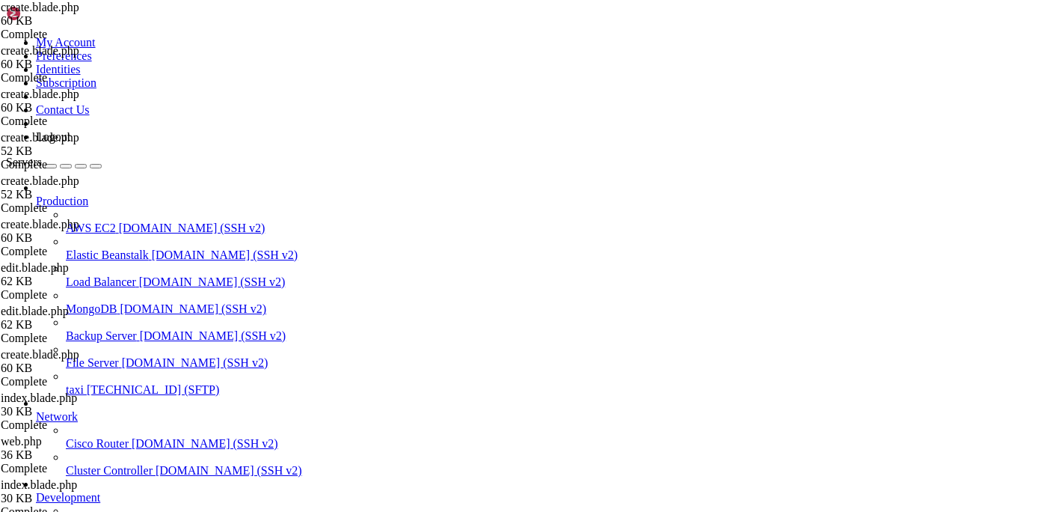
paste input "@extends('[DOMAIN_NAME]') @section('content') <div class="page-wrapper"> <div c…"
type input "dispro@extends('[DOMAIN_NAME]') @section('content') <div class="page-wrapper"> …"
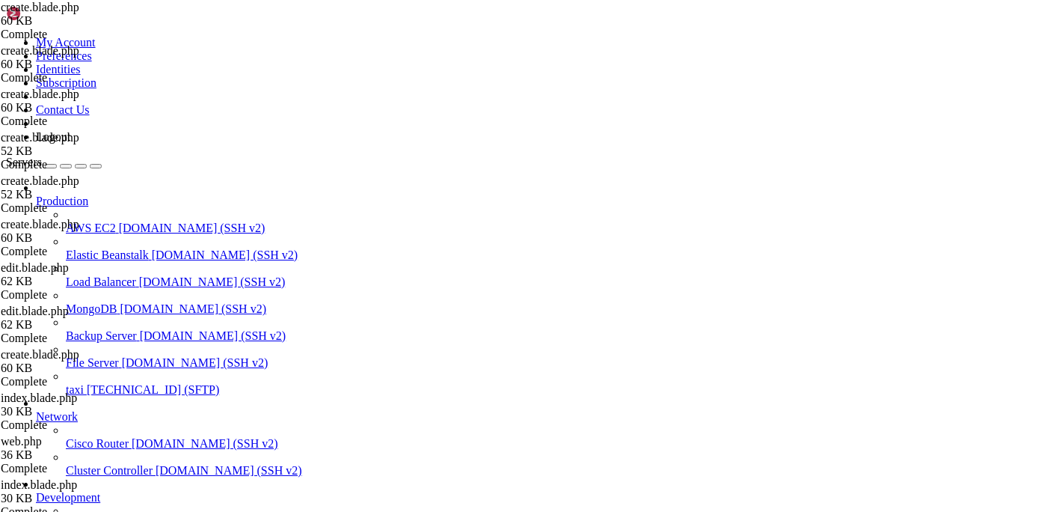
type textarea "="
paste textarea
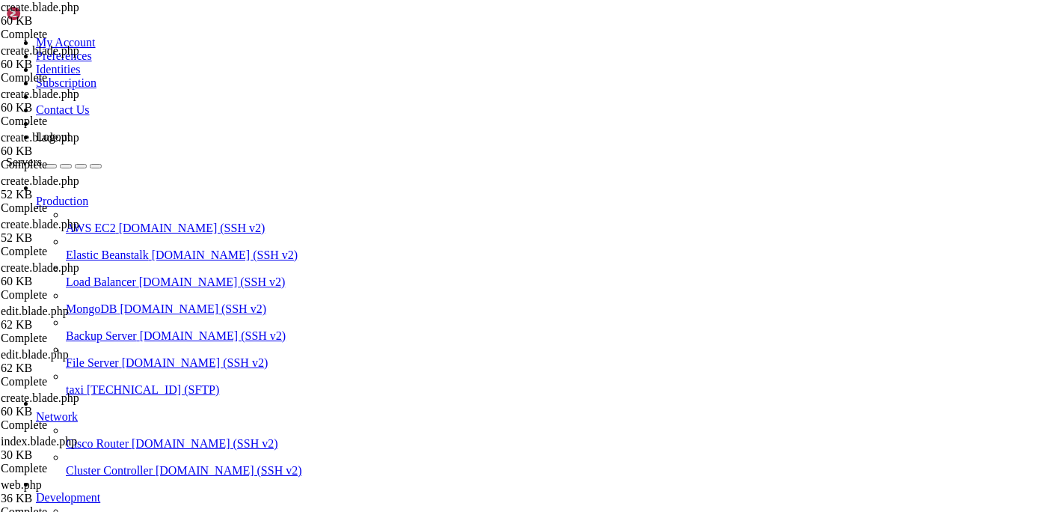
type input "p"
type input "dispr"
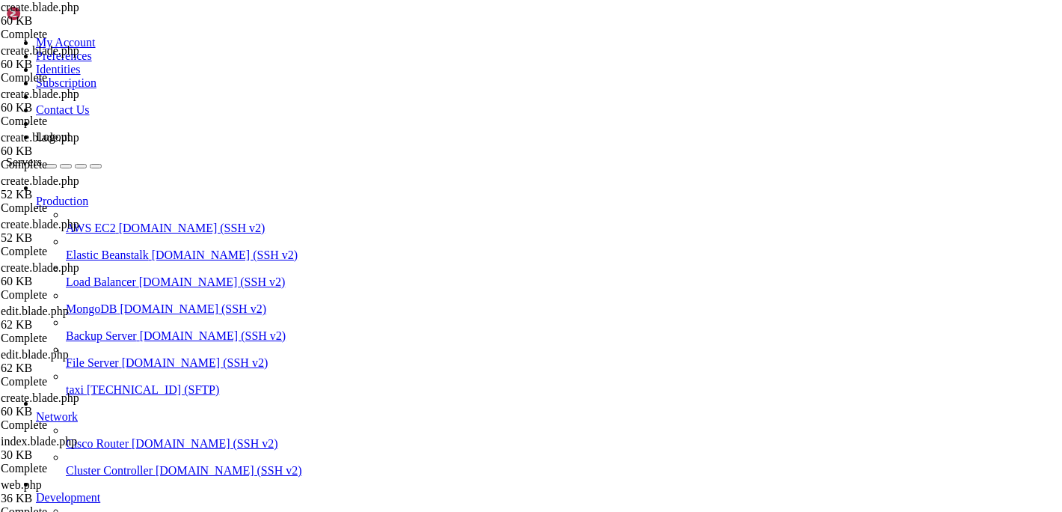
type textarea "'disPrice': discount.toString(),"
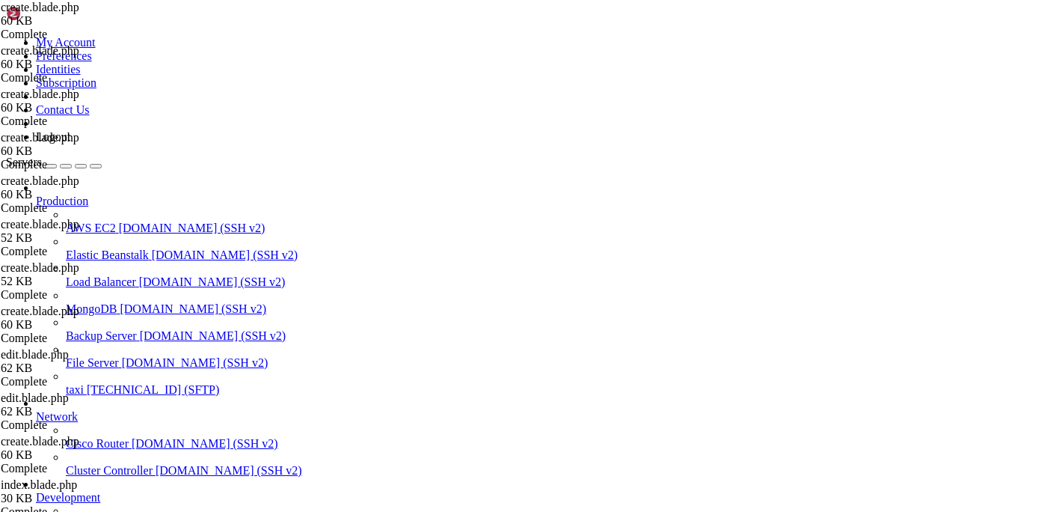
type textarea "@endsection"
type input "disprice"
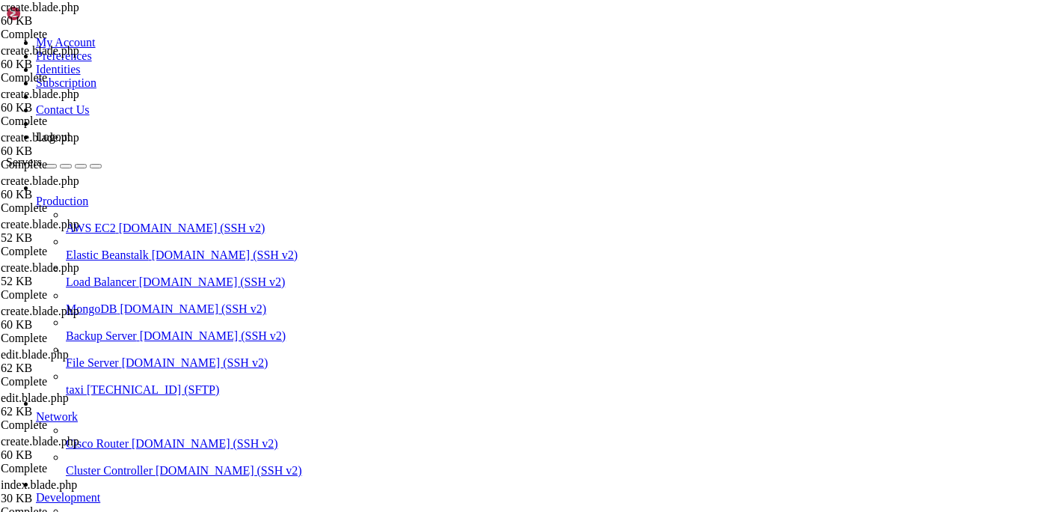
drag, startPoint x: 424, startPoint y: 277, endPoint x: 610, endPoint y: 274, distance: 185.5
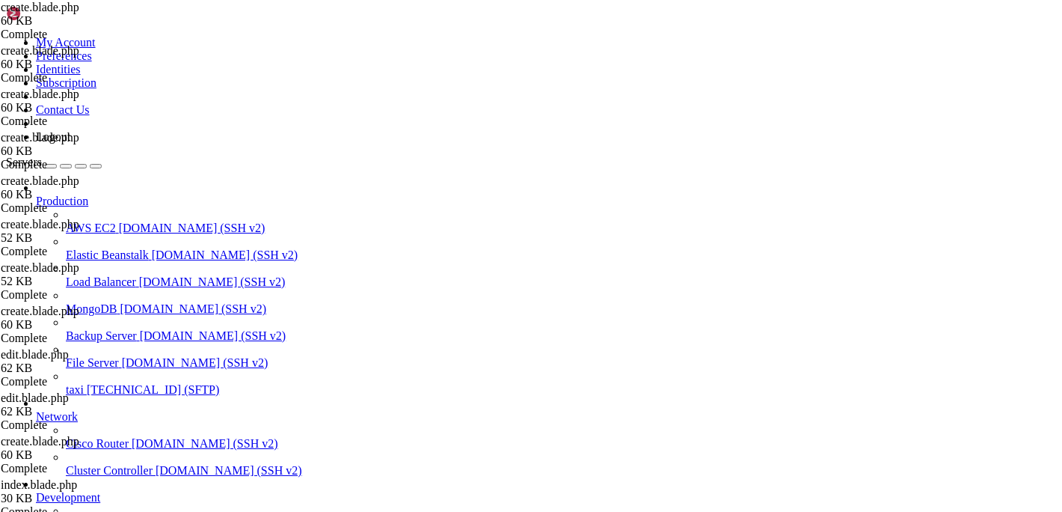
type textarea "'disPrice': discount.toString(),"
type textarea "@endsection"
paste textarea
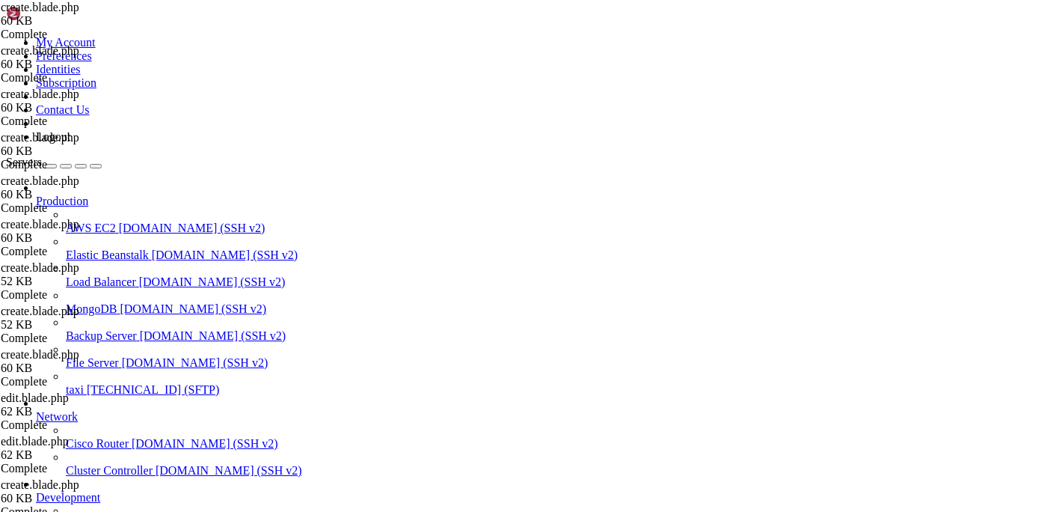
scroll to position [13004, 0]
type input "disprice"
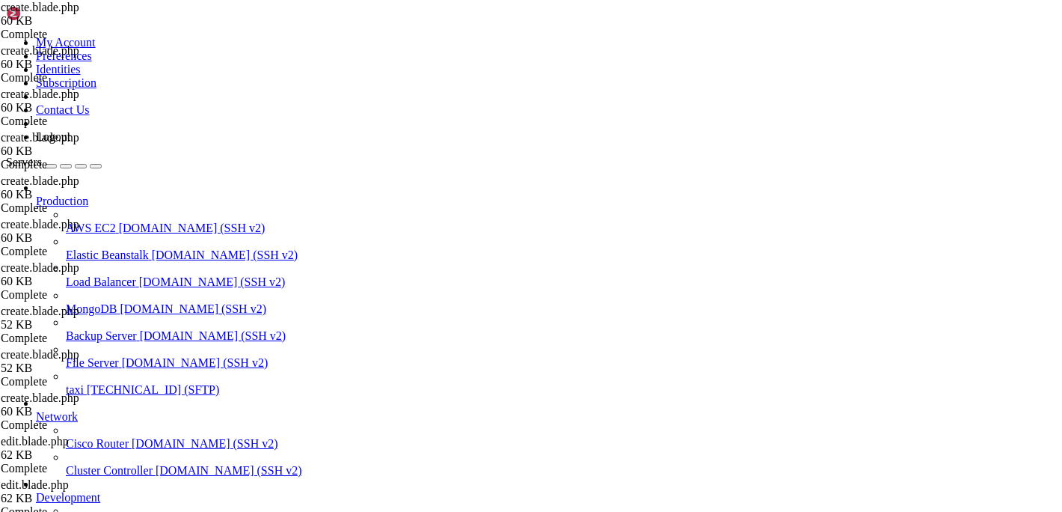
type textarea "'disPrice': price.toString(),"
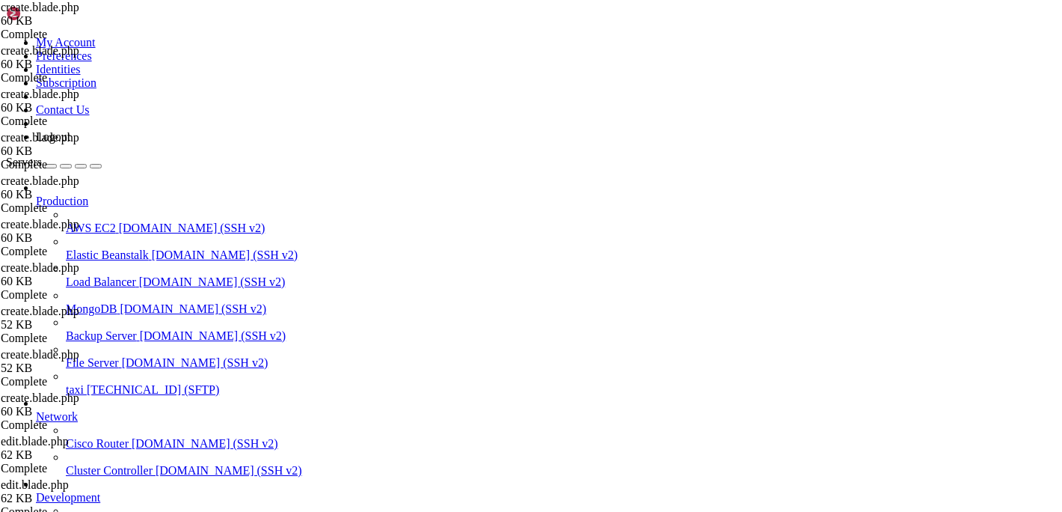
type input "await storeProductImageData().then(async (IMG) => {"
drag, startPoint x: 424, startPoint y: 307, endPoint x: 382, endPoint y: 275, distance: 52.8
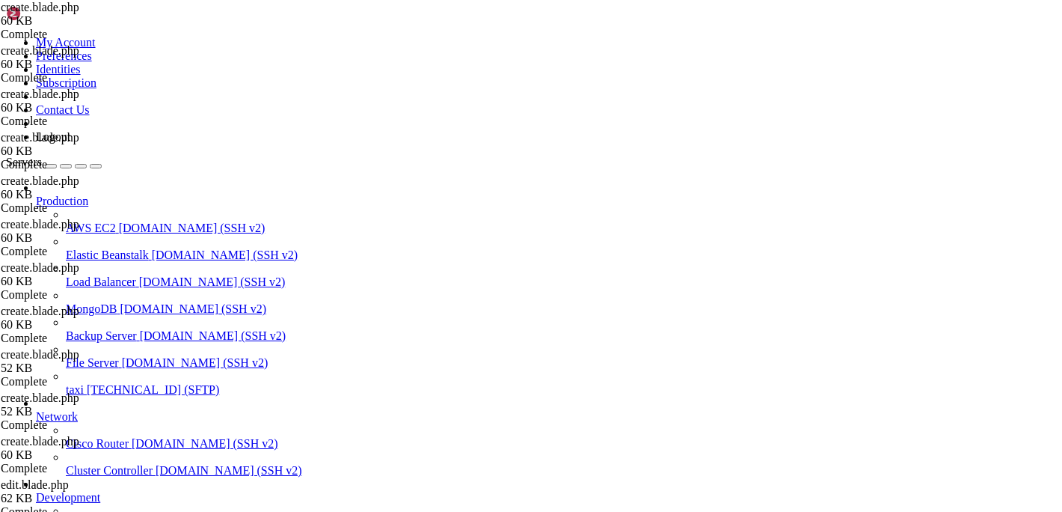
paste textarea "}"
type textarea "}"
